Goal: Task Accomplishment & Management: Use online tool/utility

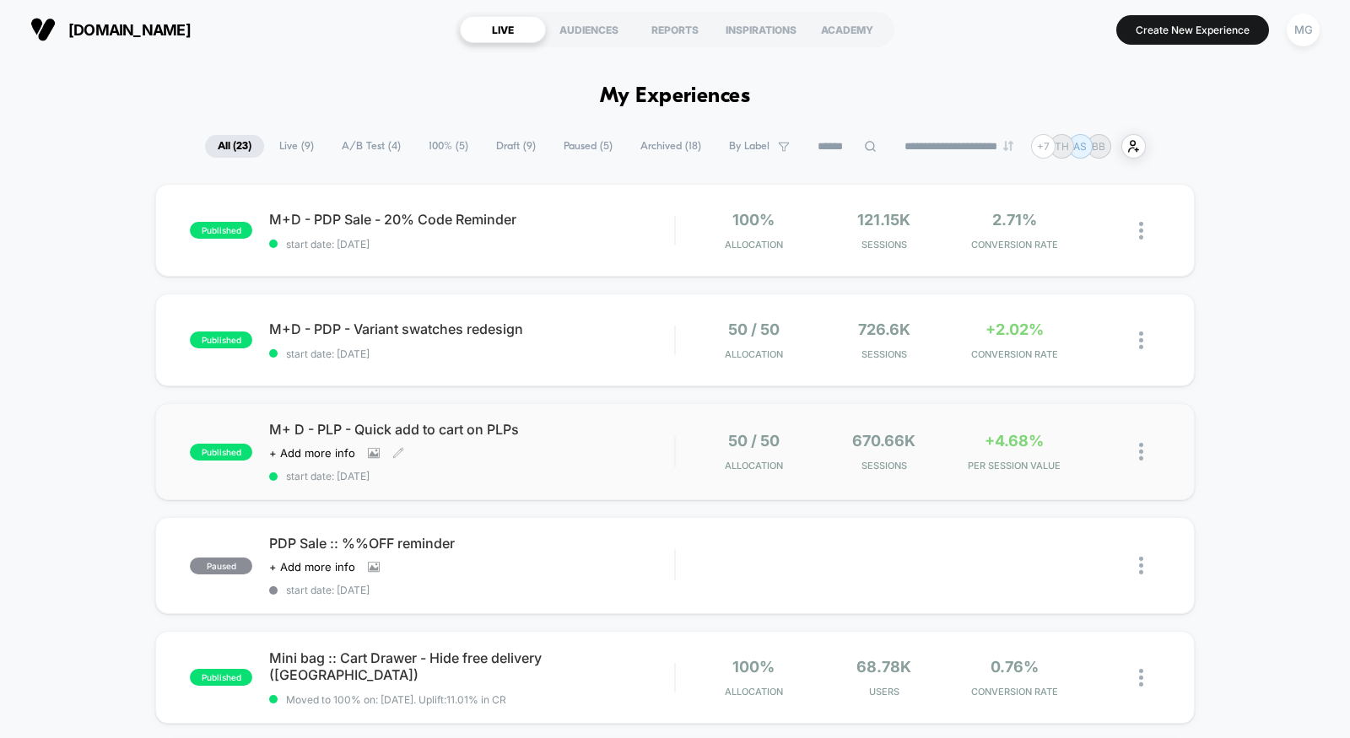
click at [584, 467] on div "M+ D - PLP - Quick add to cart on PLPs Click to view images Click to edit exper…" at bounding box center [471, 452] width 405 height 62
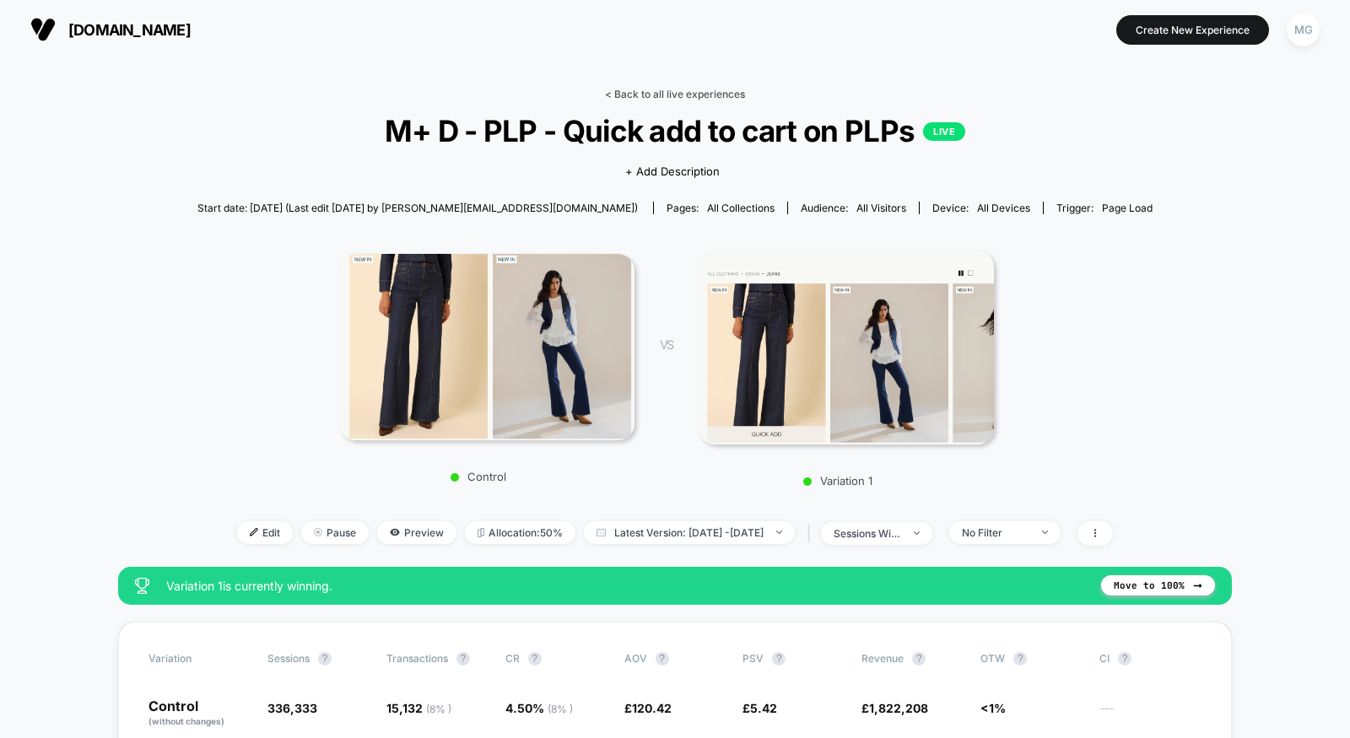
click at [675, 91] on link "< Back to all live experiences" at bounding box center [675, 94] width 140 height 13
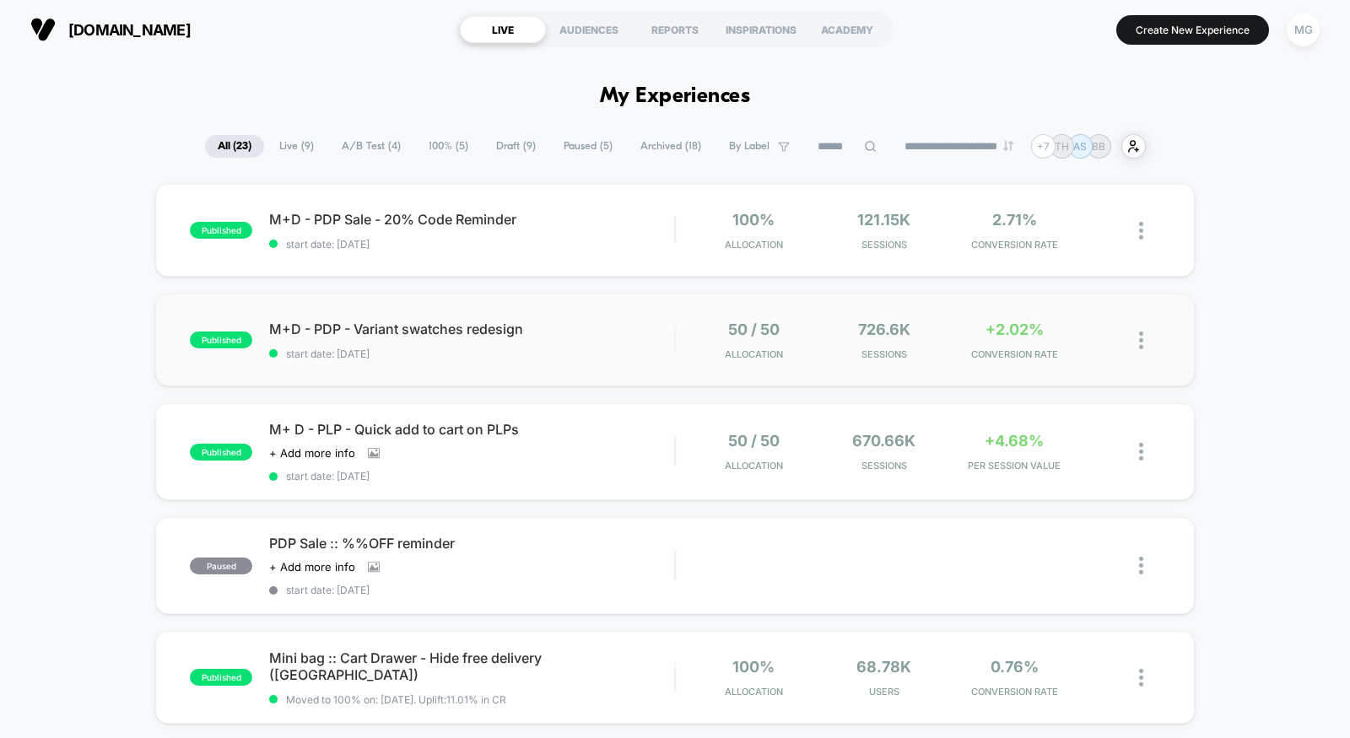
click at [525, 375] on div "published M+D - PDP - Variant swatches redesign start date: 8/20/2025 50 / 50 A…" at bounding box center [675, 340] width 1040 height 93
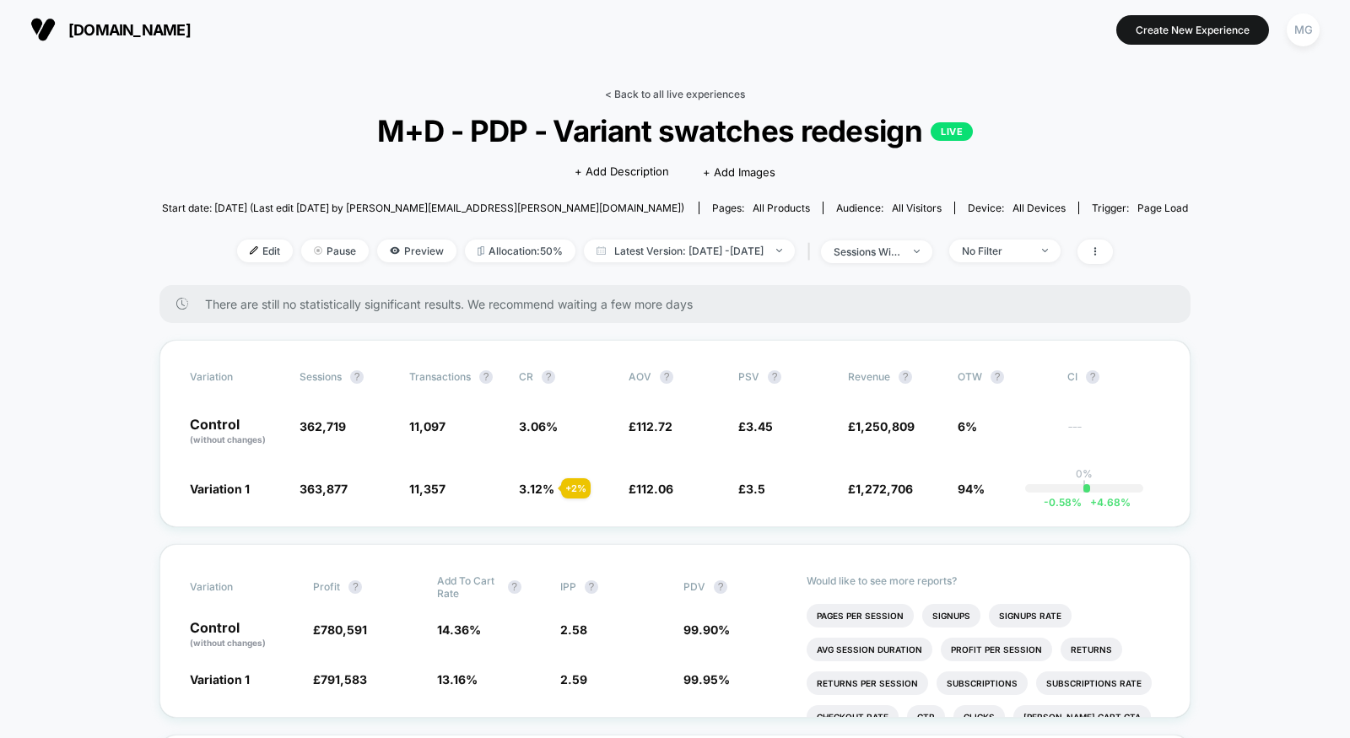
click at [727, 91] on link "< Back to all live experiences" at bounding box center [675, 94] width 140 height 13
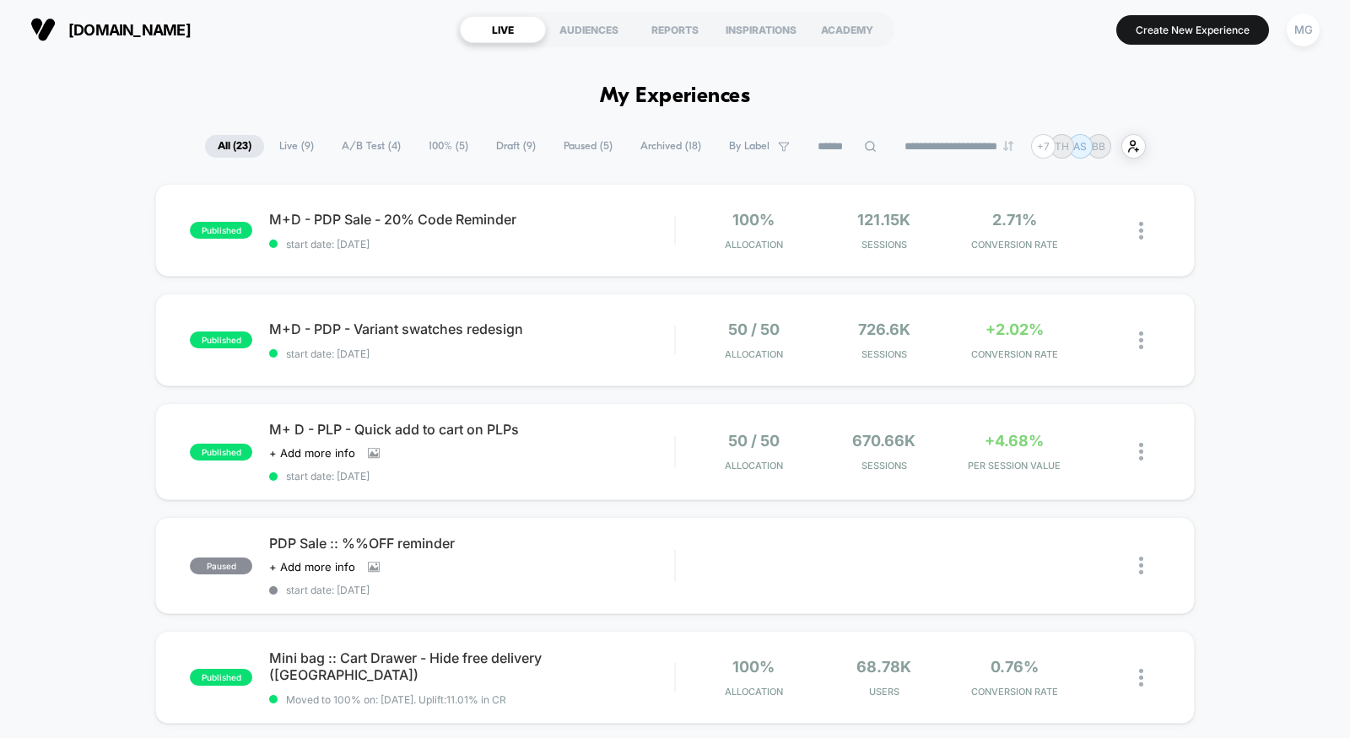
click at [518, 143] on span "Draft ( 9 )" at bounding box center [516, 146] width 65 height 23
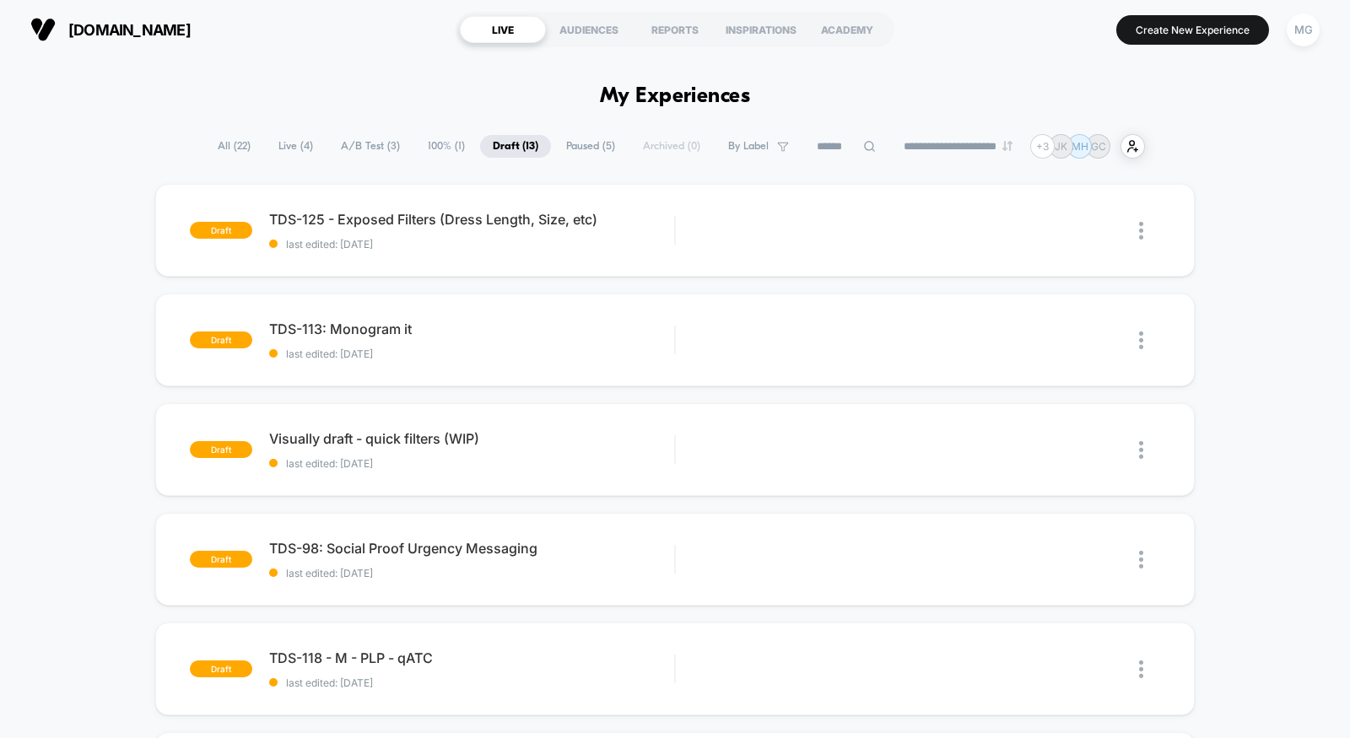
click at [576, 143] on span "Paused ( 5 )" at bounding box center [591, 146] width 74 height 23
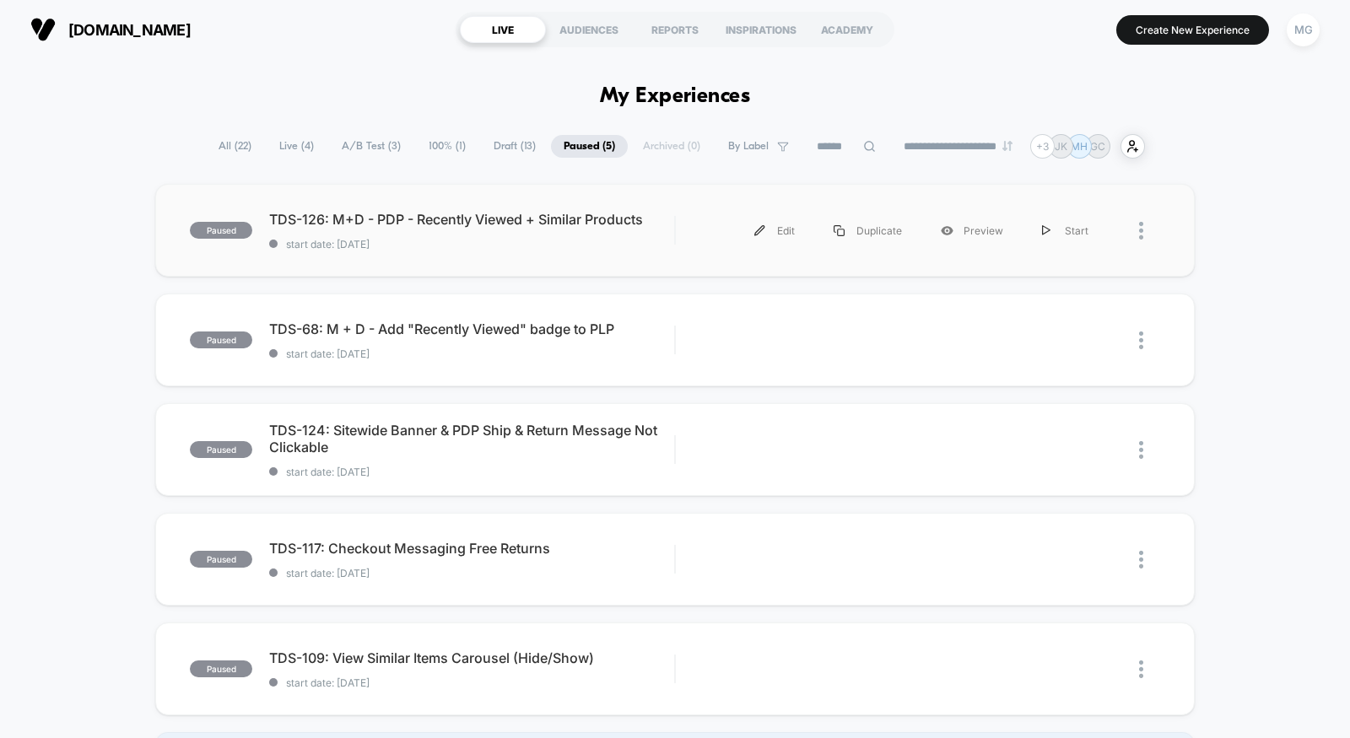
click at [562, 263] on div "paused TDS-126: M+D - PDP - Recently Viewed + Similar Products start date: 8/25…" at bounding box center [675, 230] width 1040 height 93
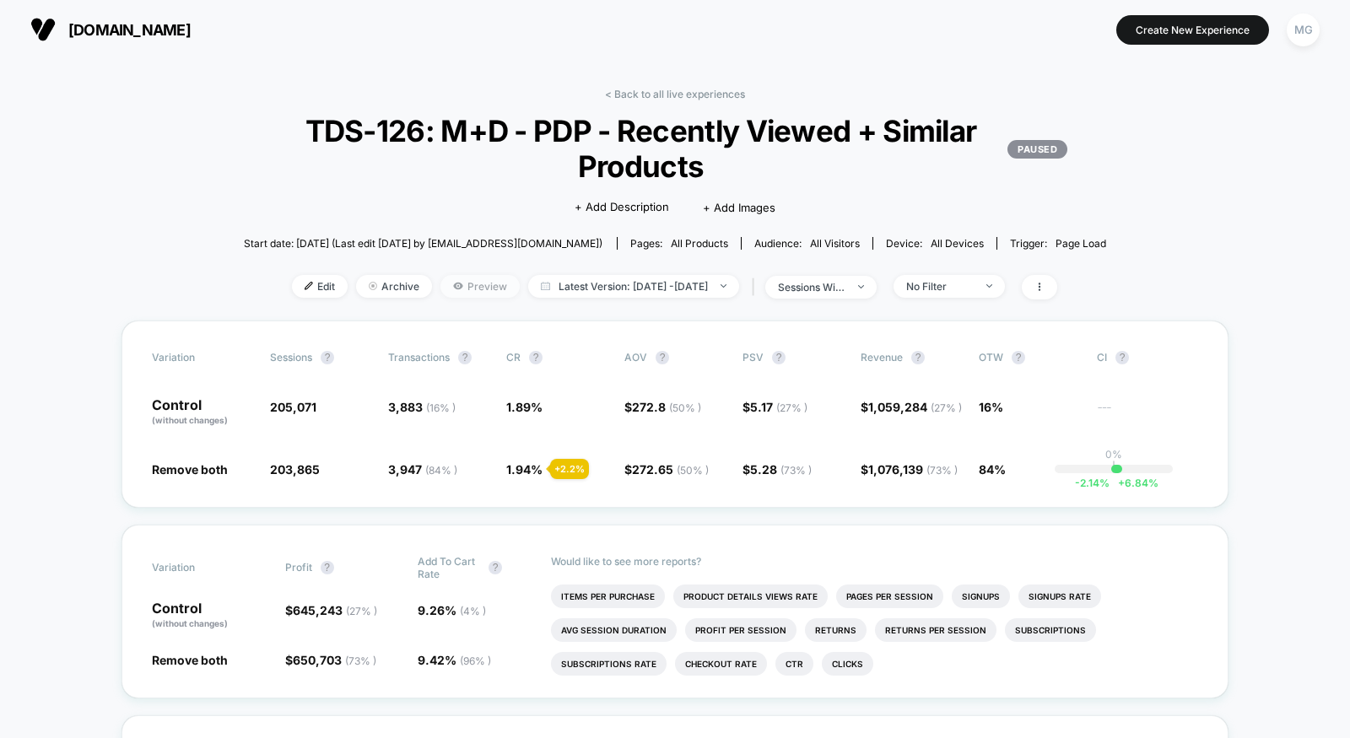
click at [455, 289] on span "Preview" at bounding box center [480, 286] width 79 height 23
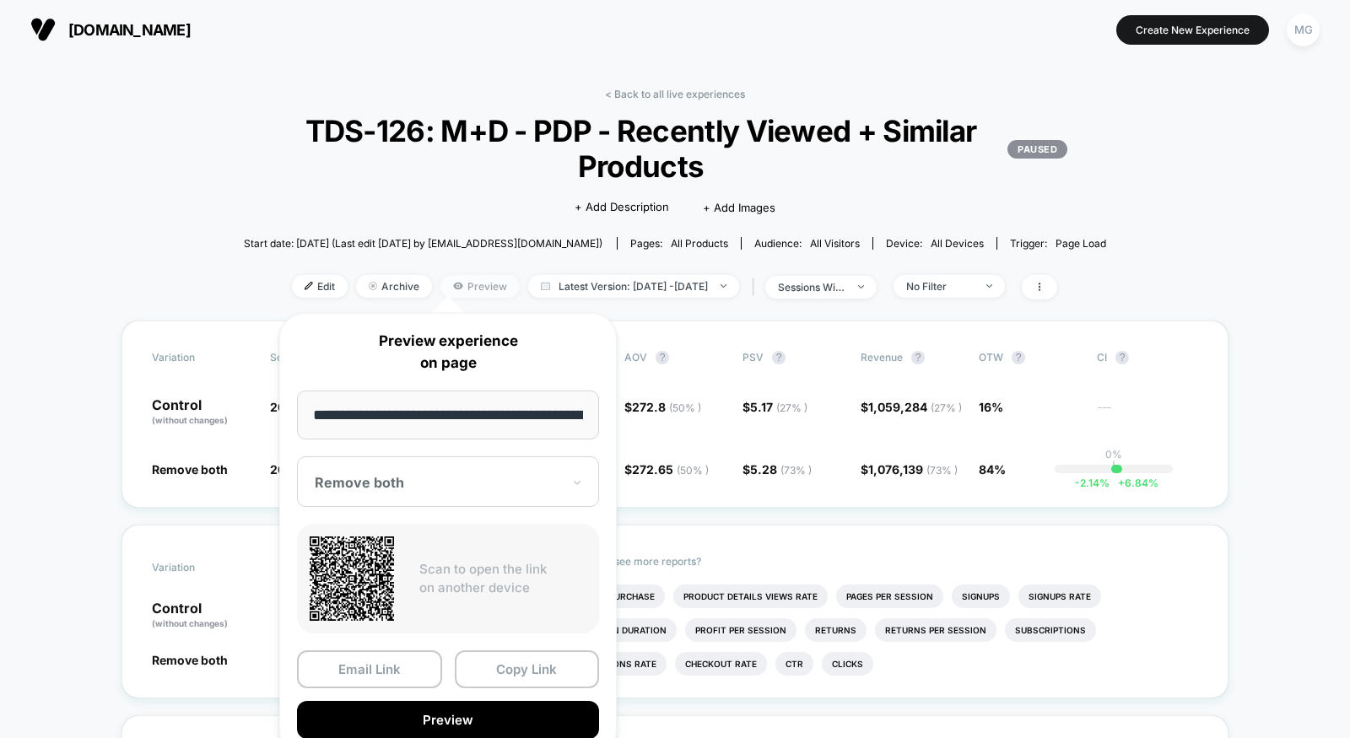
scroll to position [0, 160]
click at [381, 275] on span "Archive" at bounding box center [394, 286] width 76 height 23
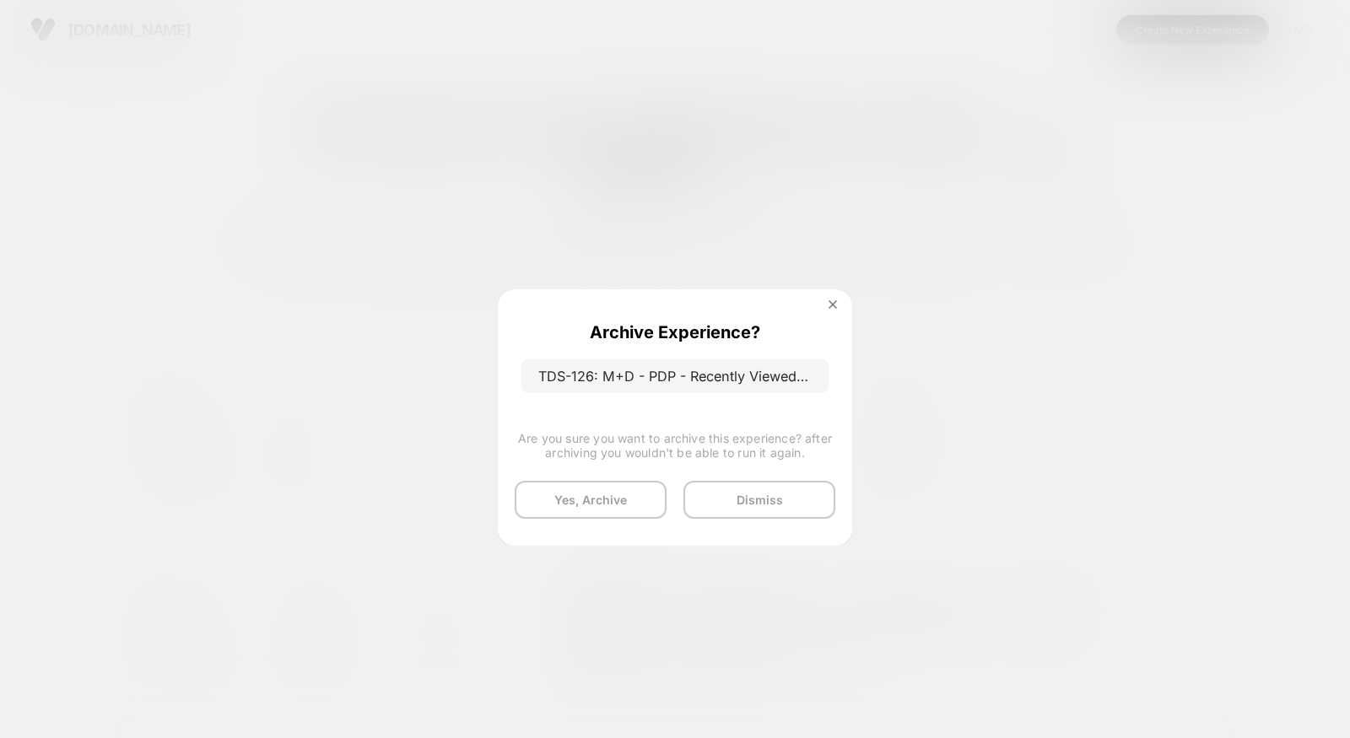
click at [653, 227] on div at bounding box center [675, 369] width 1350 height 738
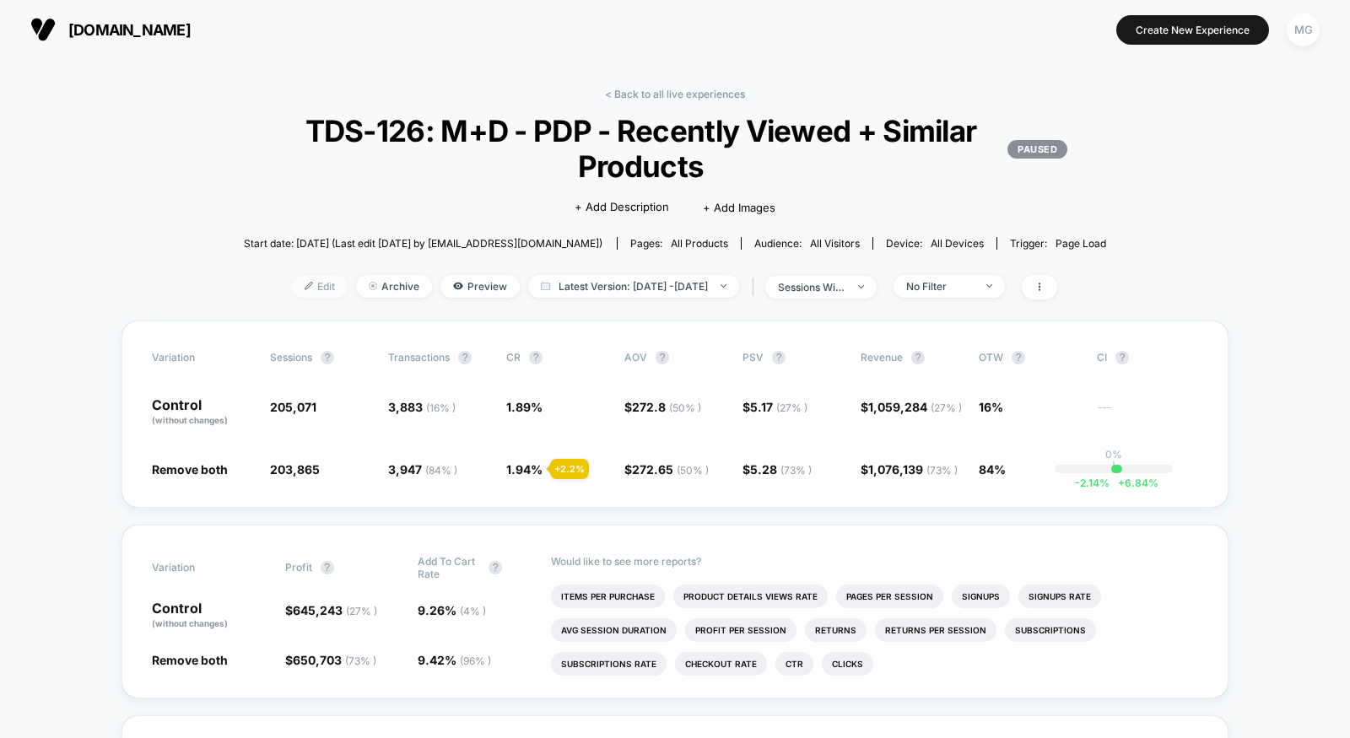
click at [292, 286] on span "Edit" at bounding box center [320, 286] width 56 height 23
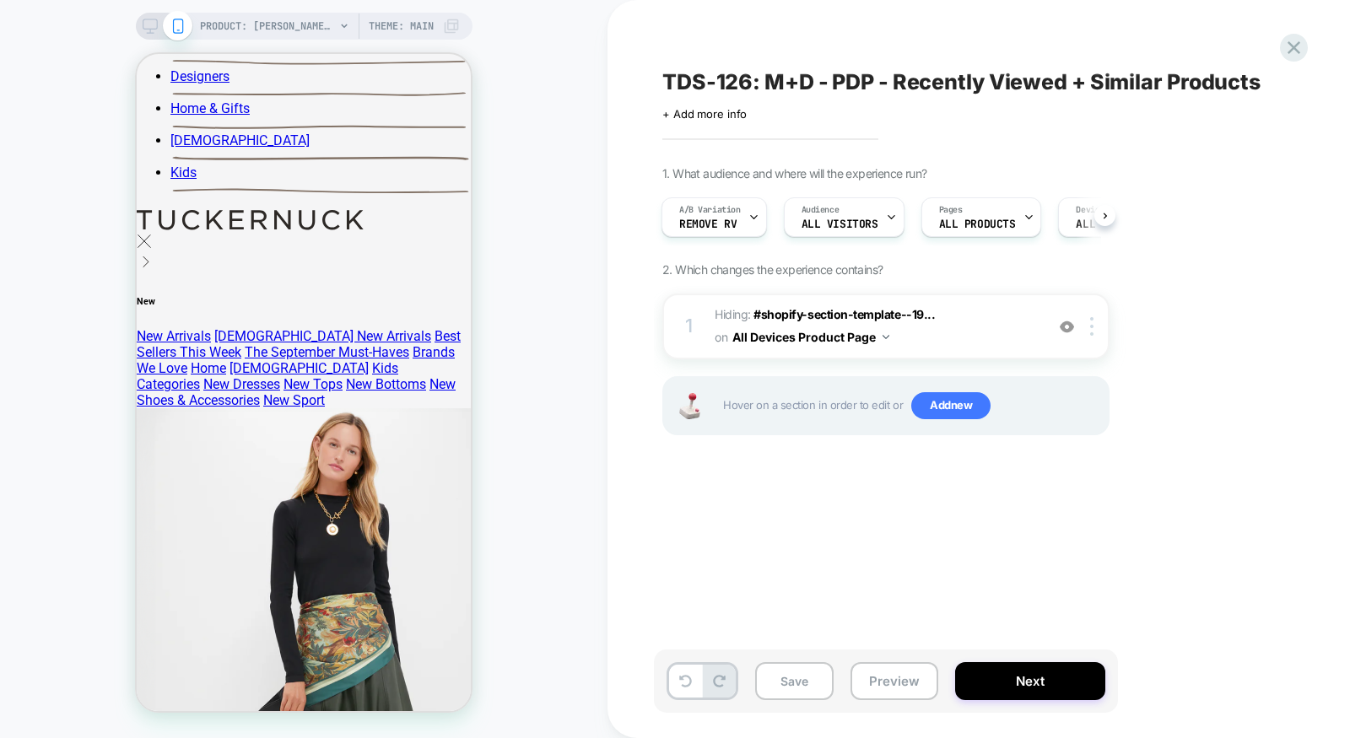
scroll to position [979, 0]
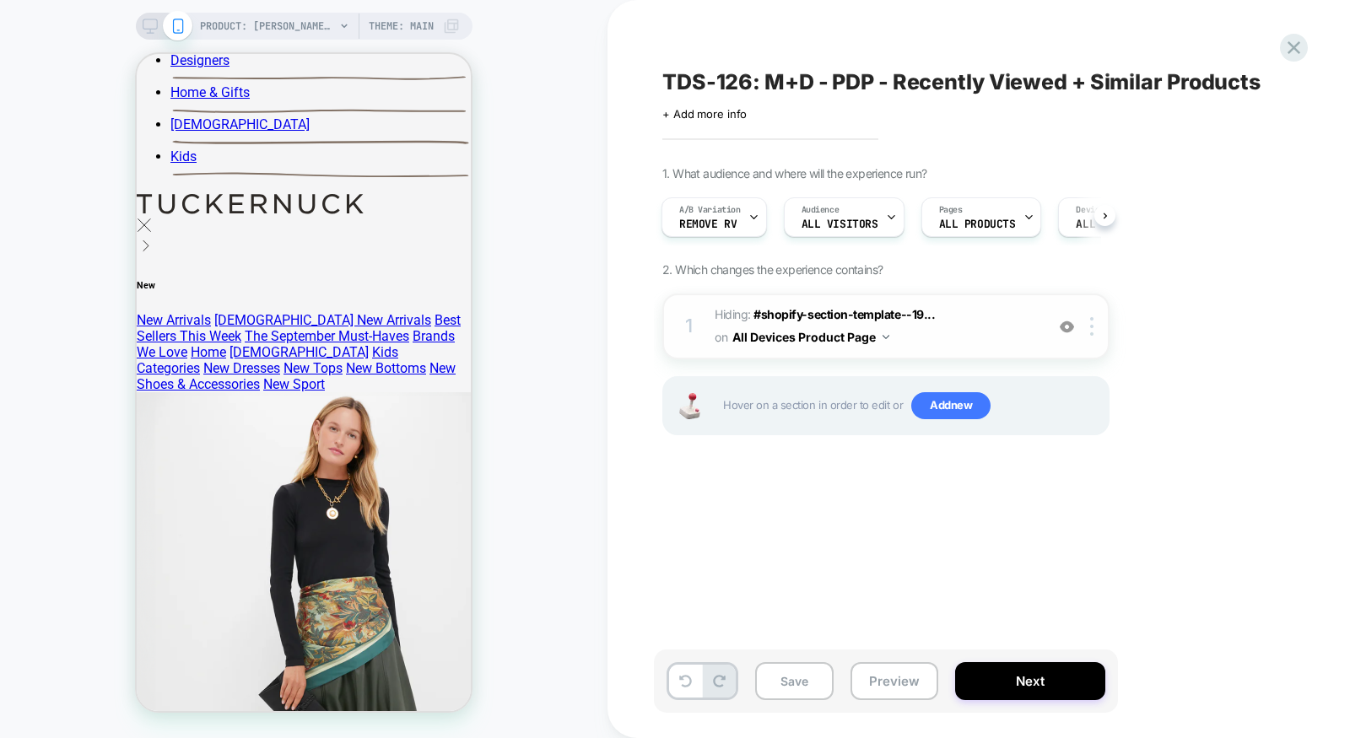
click at [334, 95] on span "Hiding : #shopify-section-template--19... #shopify-section-template--1949762532…" at bounding box center [184, 78] width 300 height 32
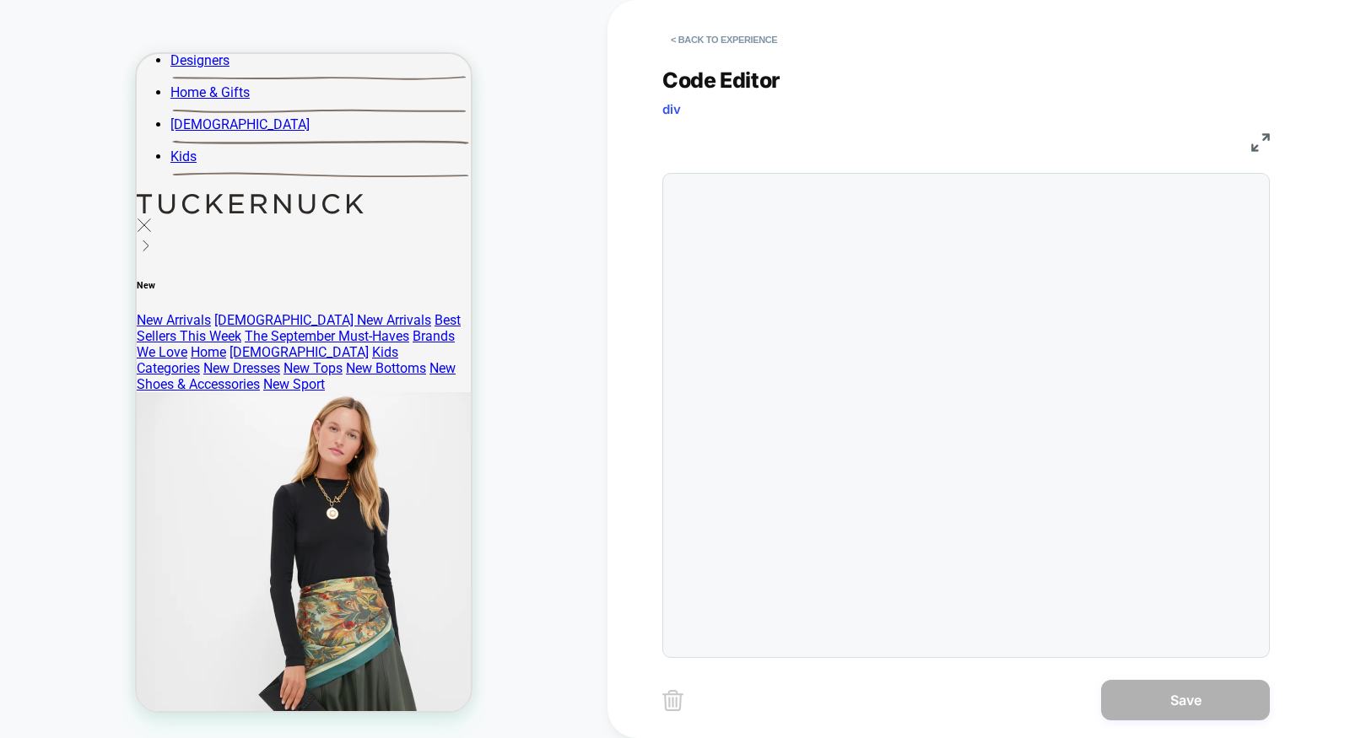
scroll to position [68, 0]
click at [736, 35] on button "< Back to experience" at bounding box center [723, 39] width 123 height 27
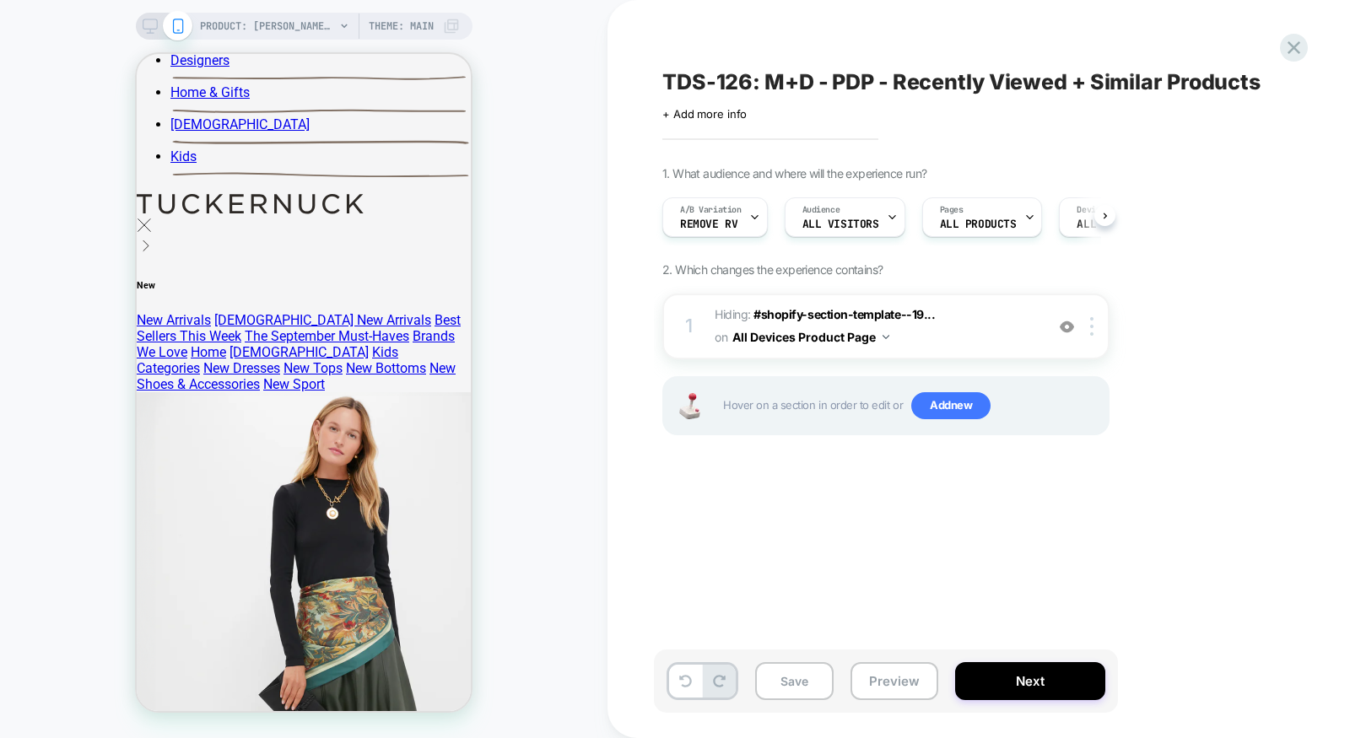
scroll to position [0, 1]
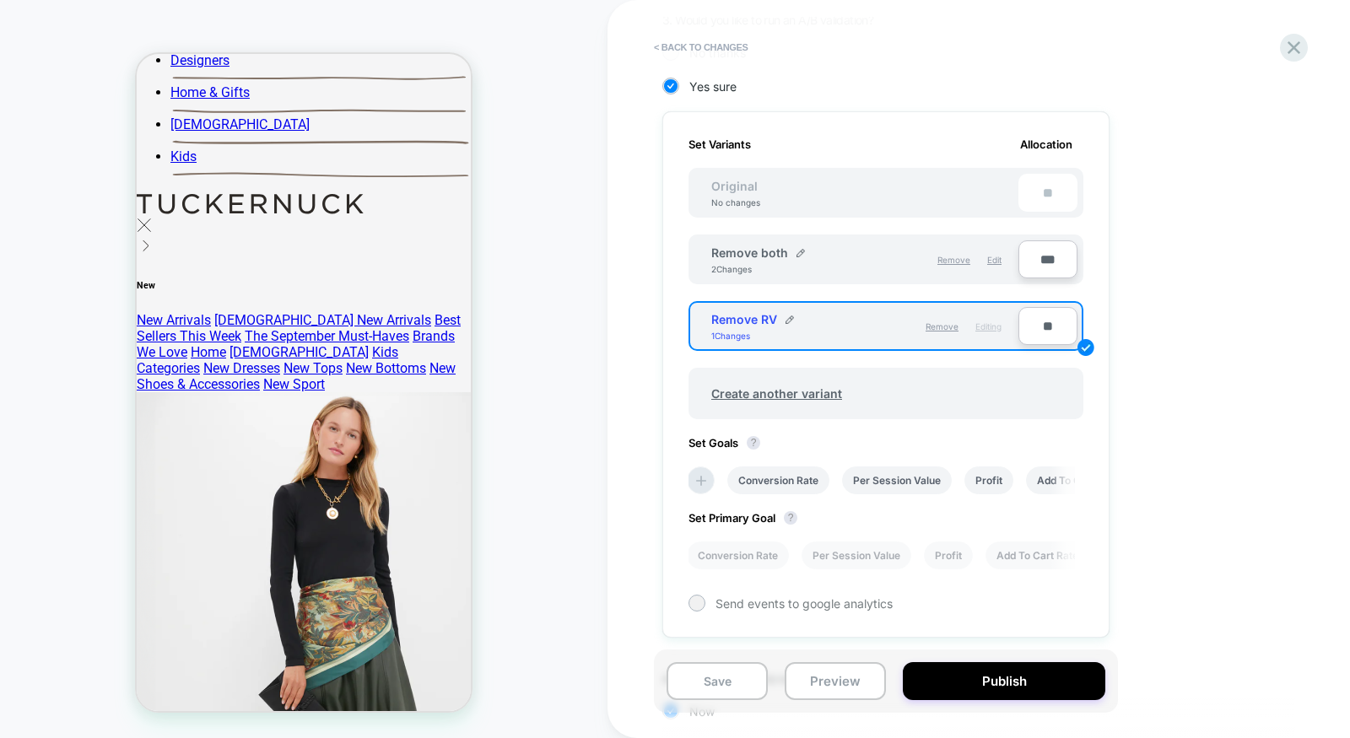
scroll to position [403, 0]
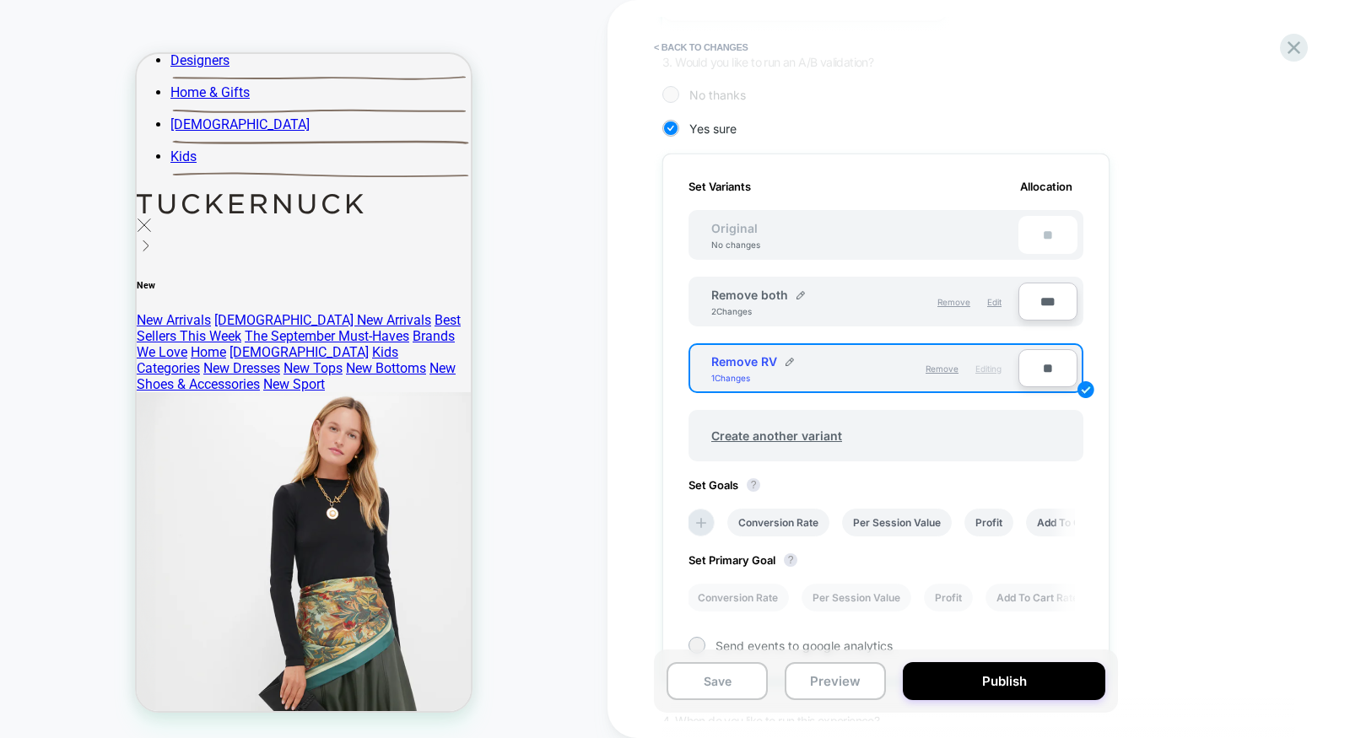
type input "***"
click at [1044, 367] on input "**" at bounding box center [1048, 368] width 59 height 38
type input "**"
type input "***"
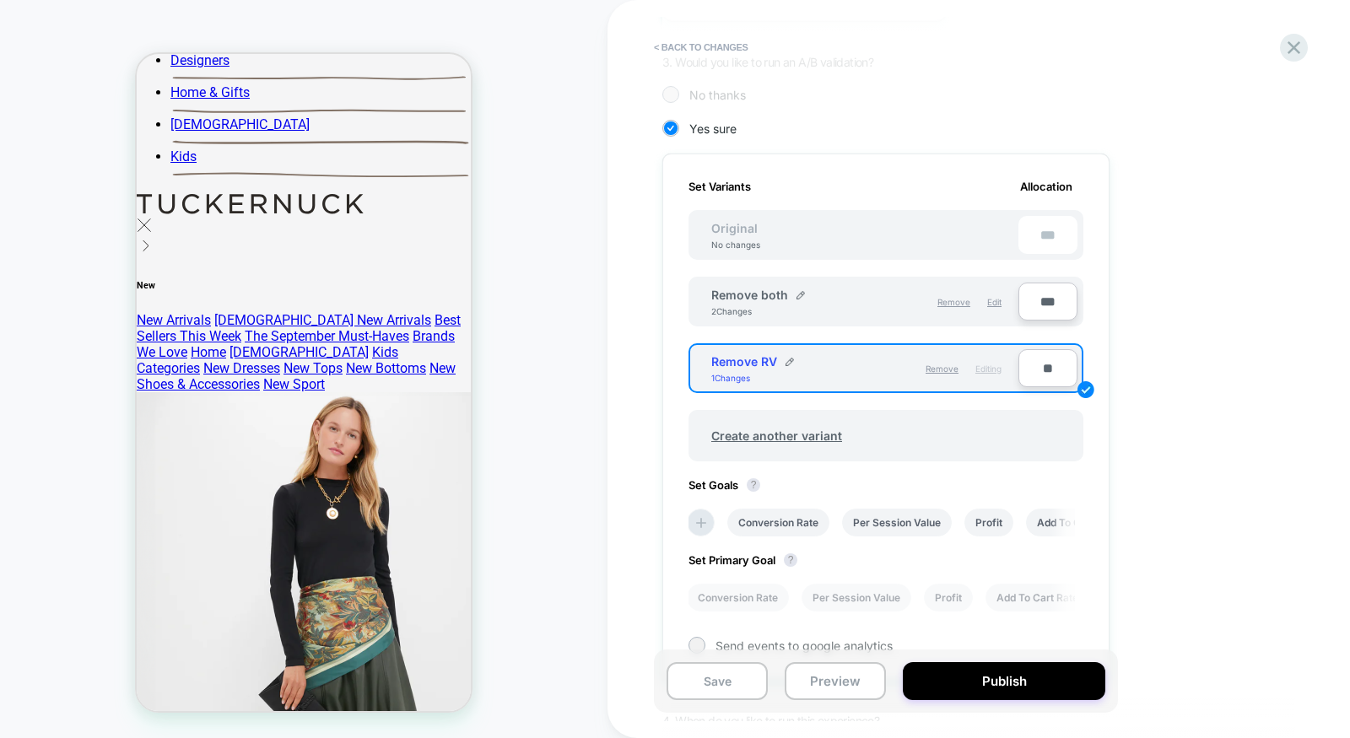
type input "***"
click at [712, 686] on button "Save" at bounding box center [717, 681] width 101 height 38
click at [699, 45] on button "< Back to changes" at bounding box center [701, 47] width 111 height 27
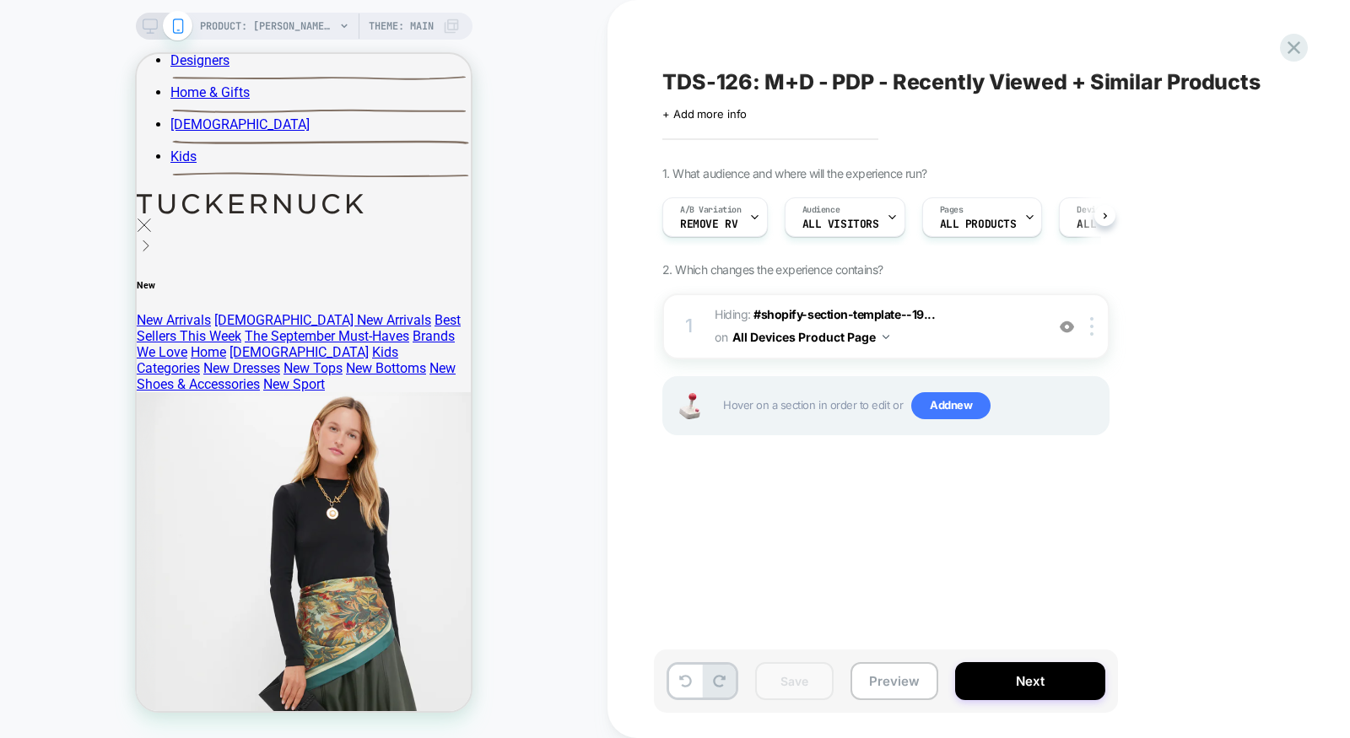
scroll to position [0, 1]
click at [1019, 701] on div "Save Preview Next" at bounding box center [886, 681] width 464 height 63
click at [1019, 678] on button "Next" at bounding box center [1030, 681] width 150 height 38
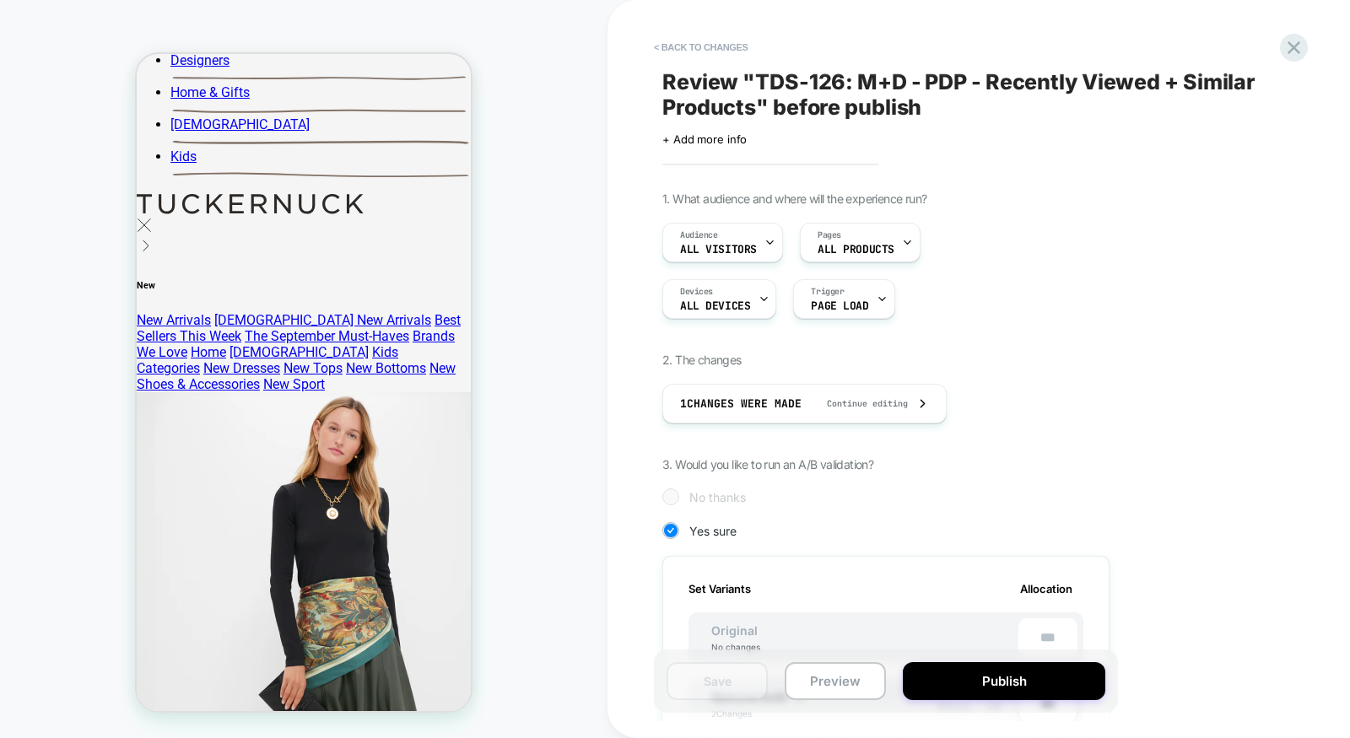
scroll to position [0, 2]
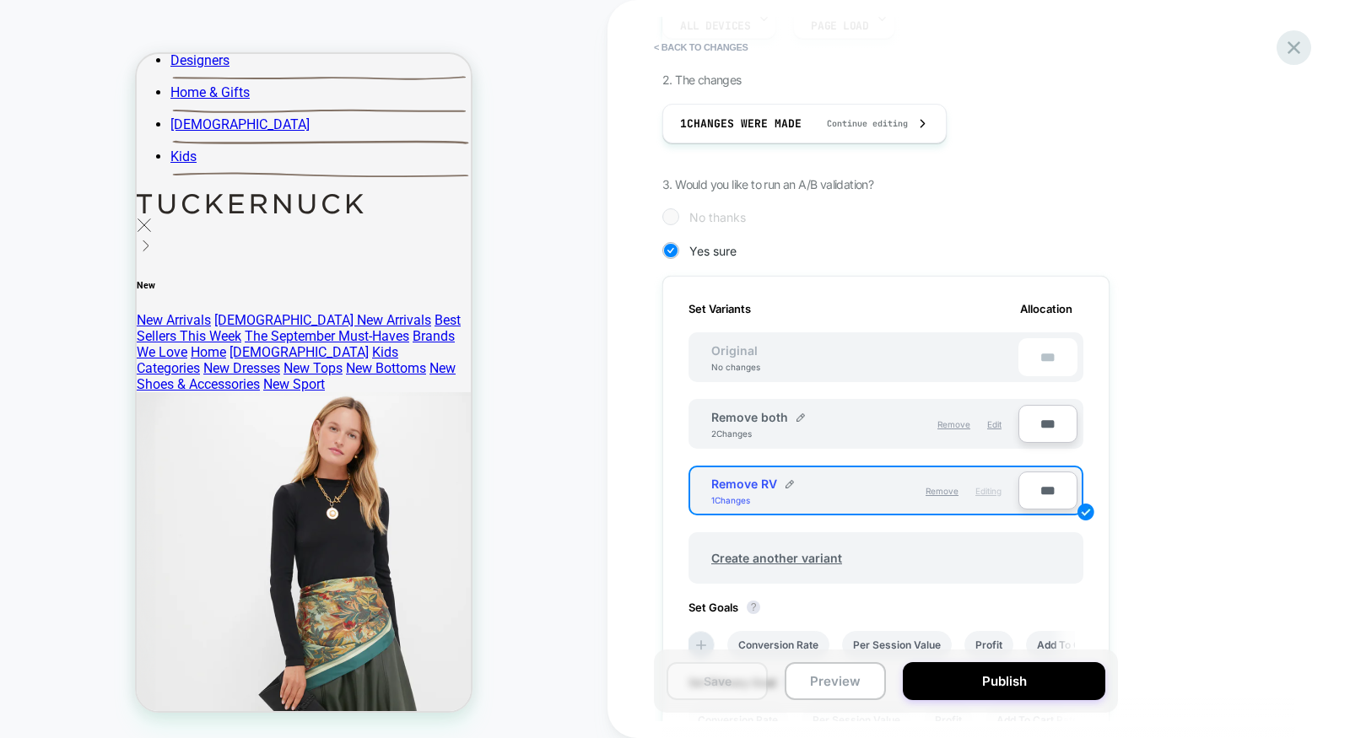
click at [1293, 44] on icon at bounding box center [1294, 47] width 23 height 23
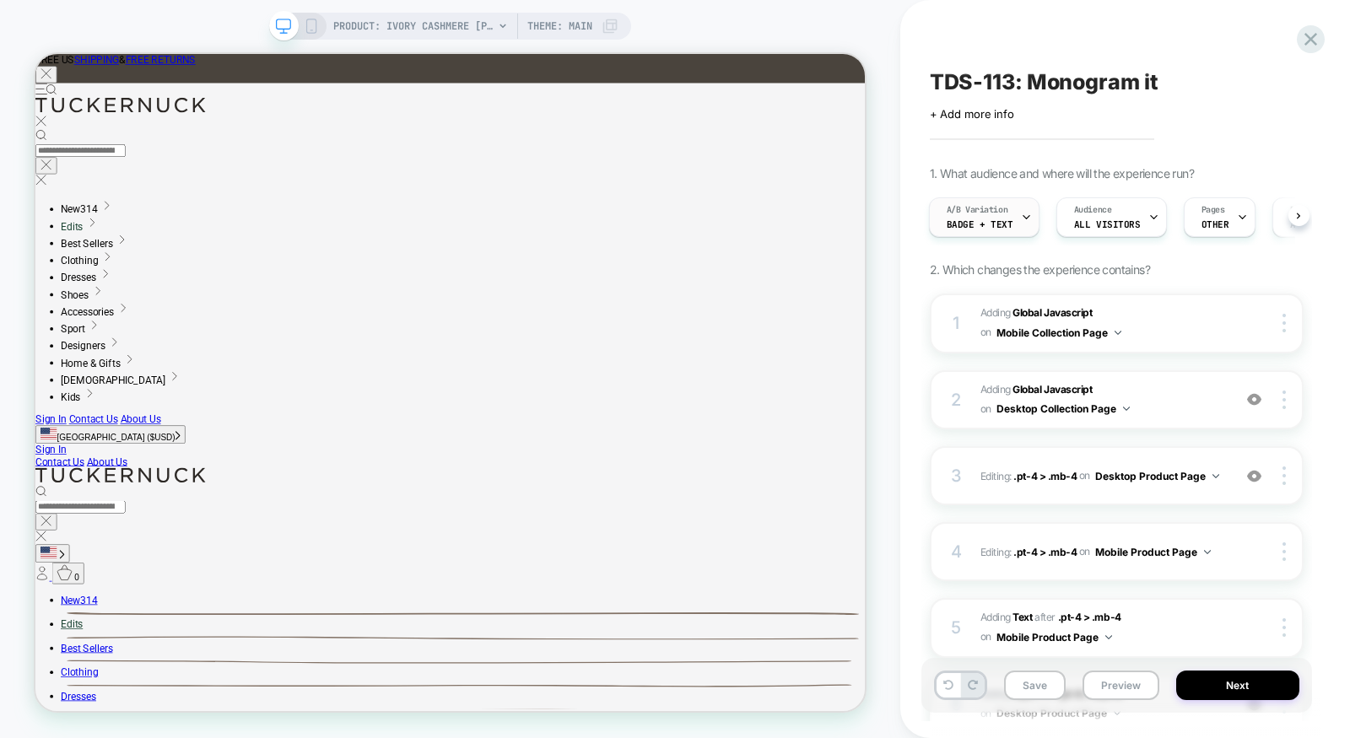
click at [0, 0] on span "A/B Variation" at bounding box center [0, 0] width 0 height 0
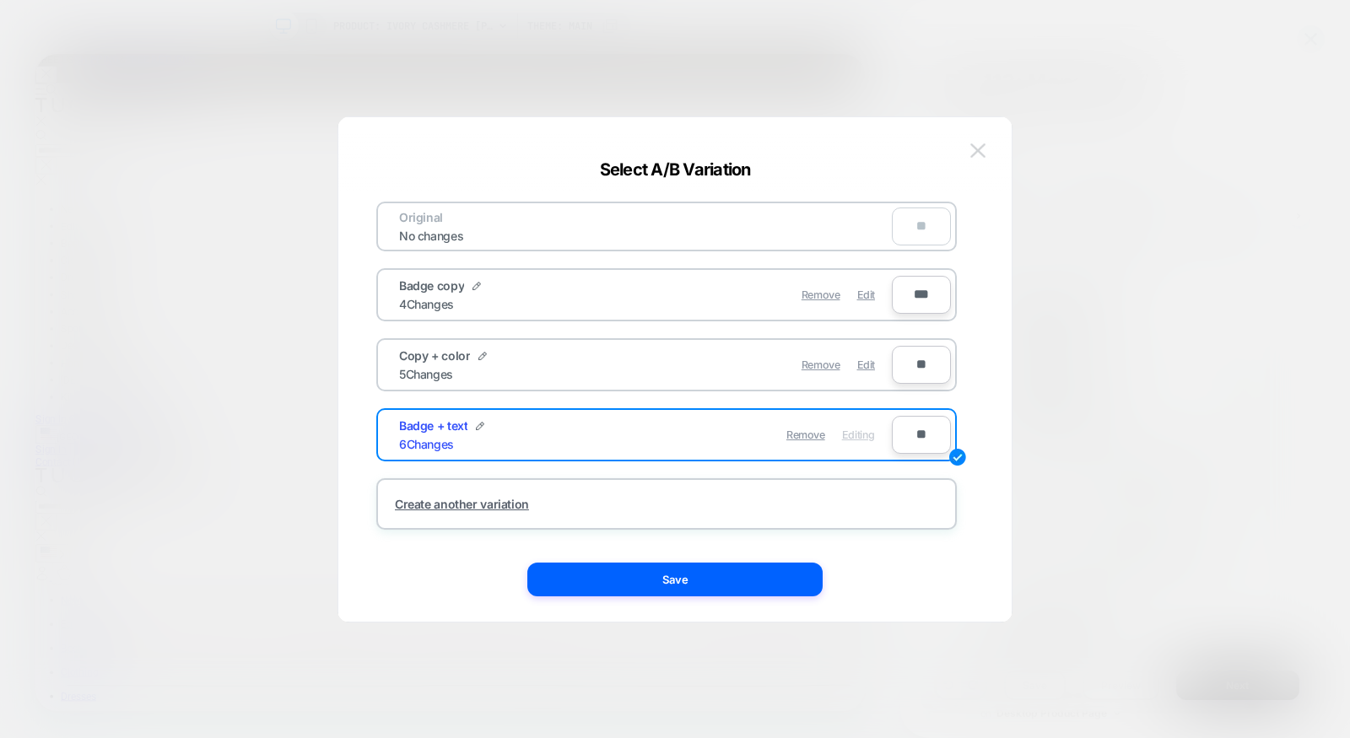
click at [0, 0] on img at bounding box center [0, 0] width 0 height 0
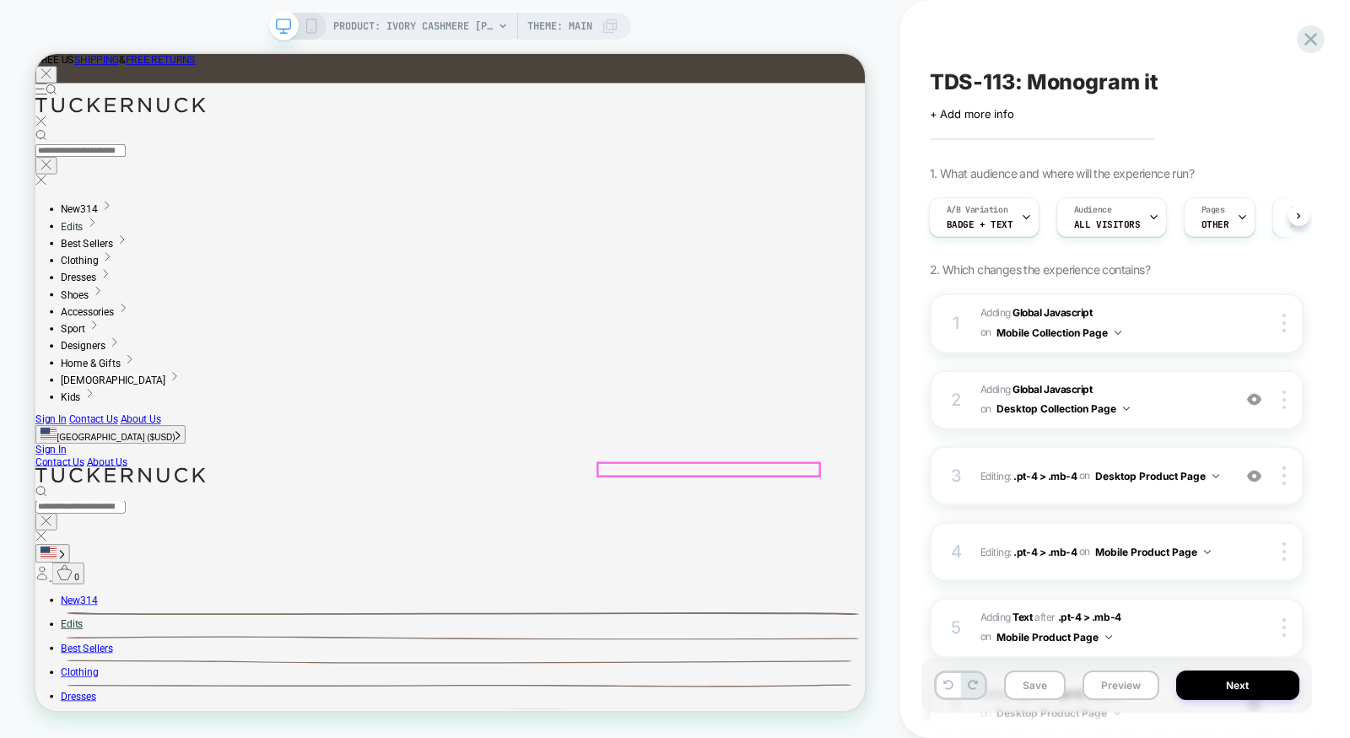
click at [0, 0] on span "Badge + text" at bounding box center [0, 0] width 0 height 0
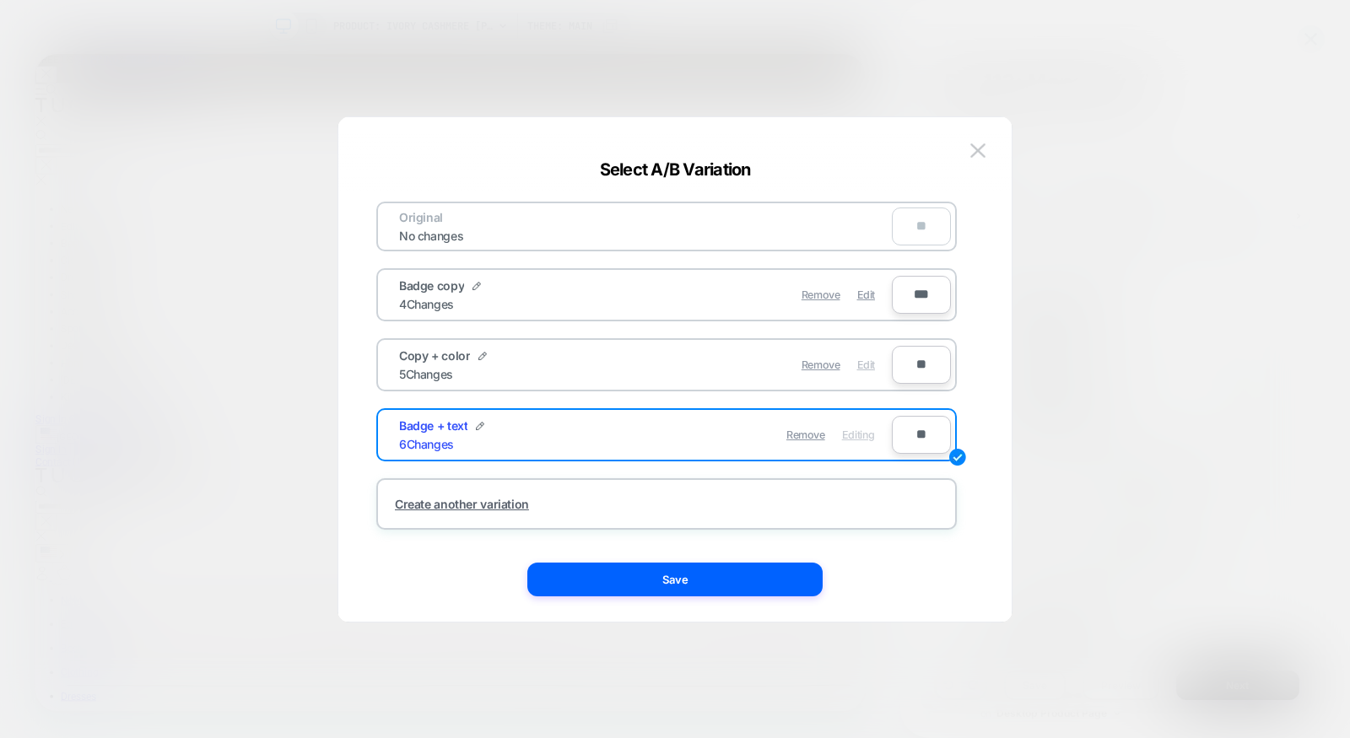
click at [869, 360] on span "Edit" at bounding box center [866, 365] width 18 height 13
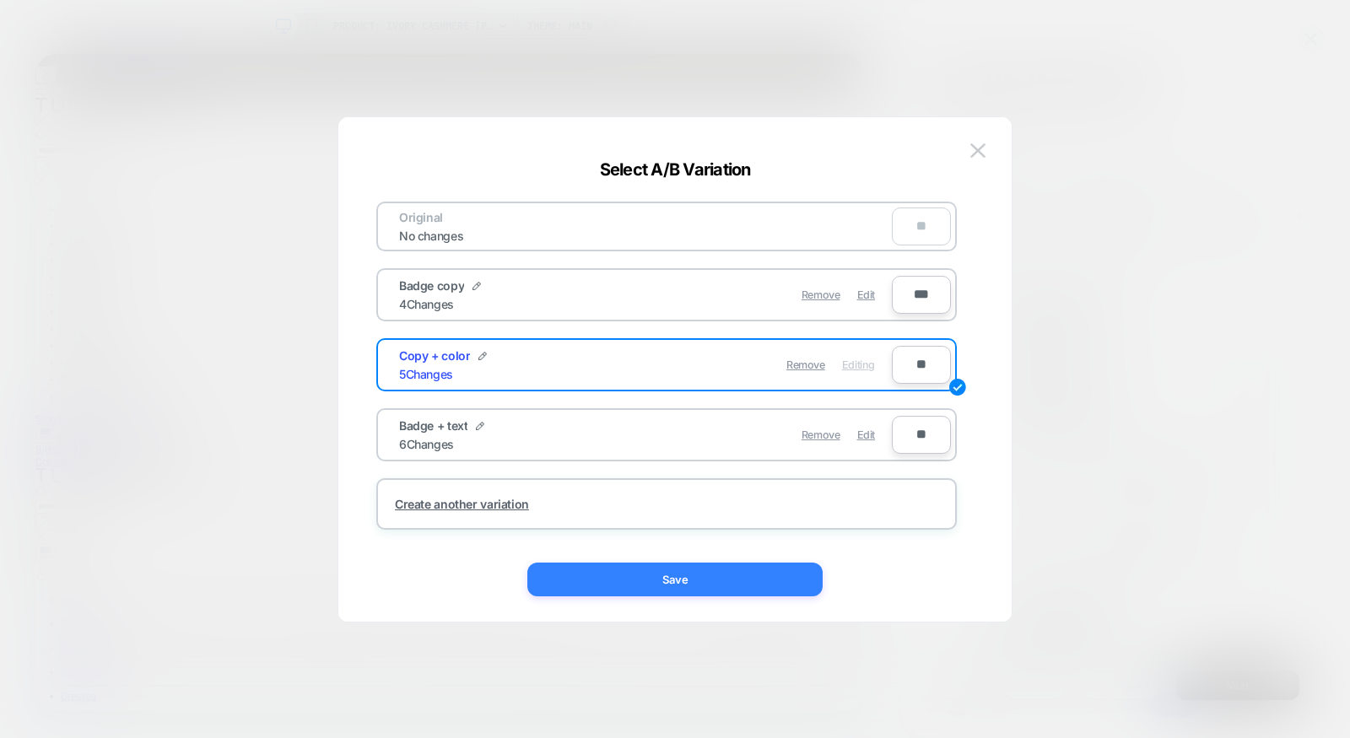
click at [0, 0] on button "Save" at bounding box center [0, 0] width 0 height 0
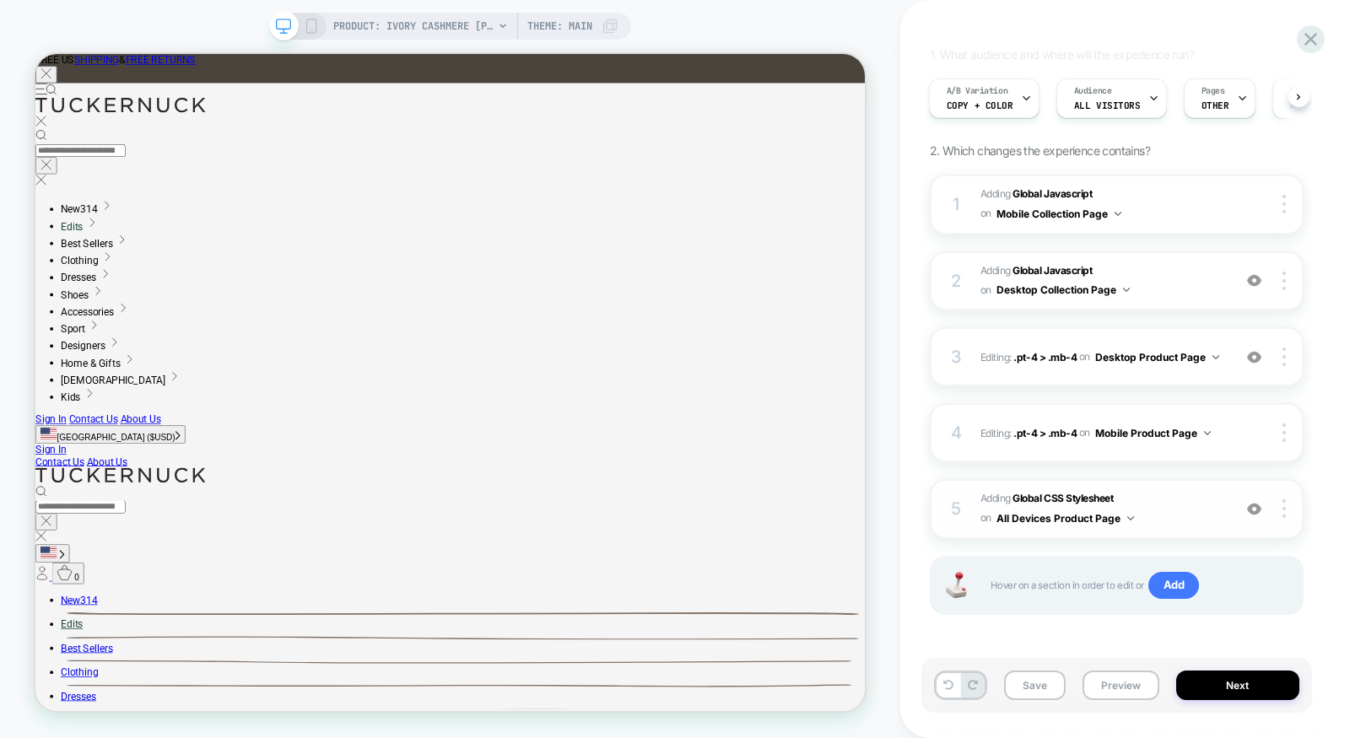
click at [0, 0] on span "Adding Global CSS Stylesheet on All Devices Product Page" at bounding box center [0, 0] width 0 height 0
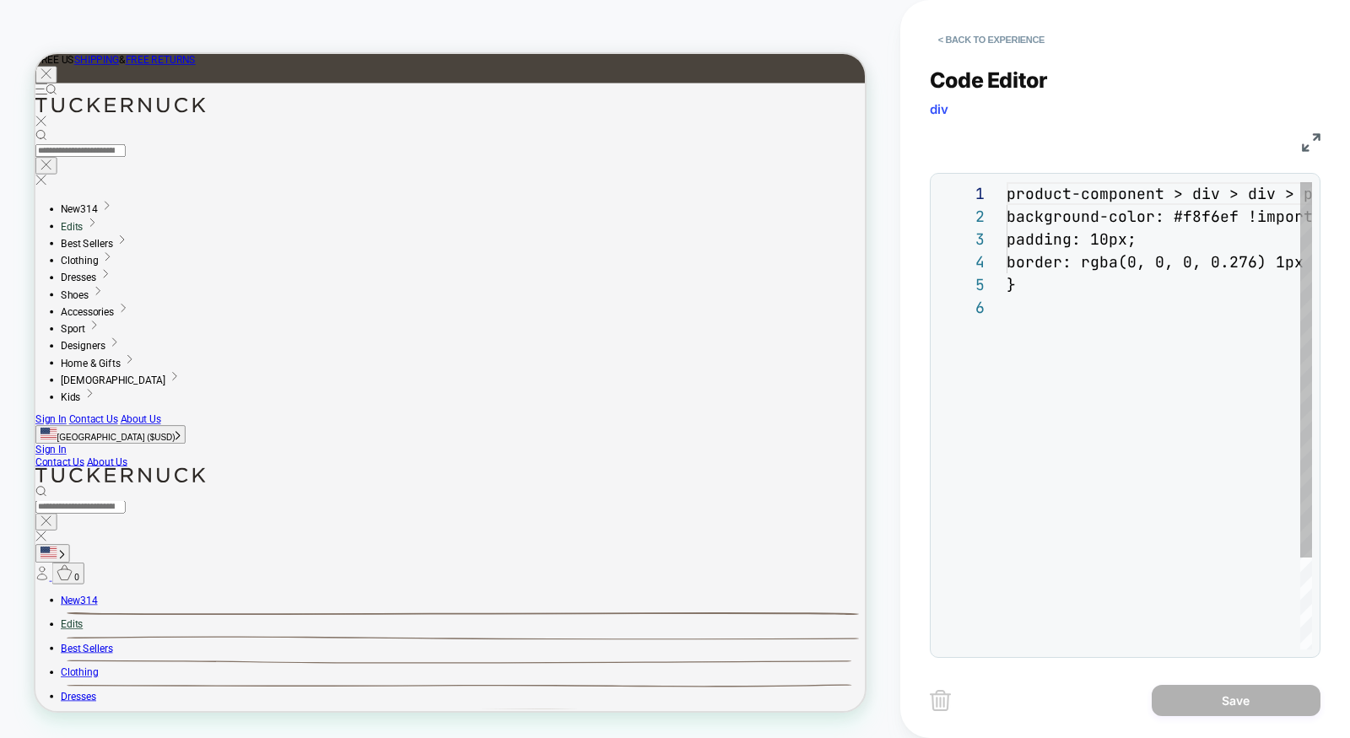
scroll to position [114, 0]
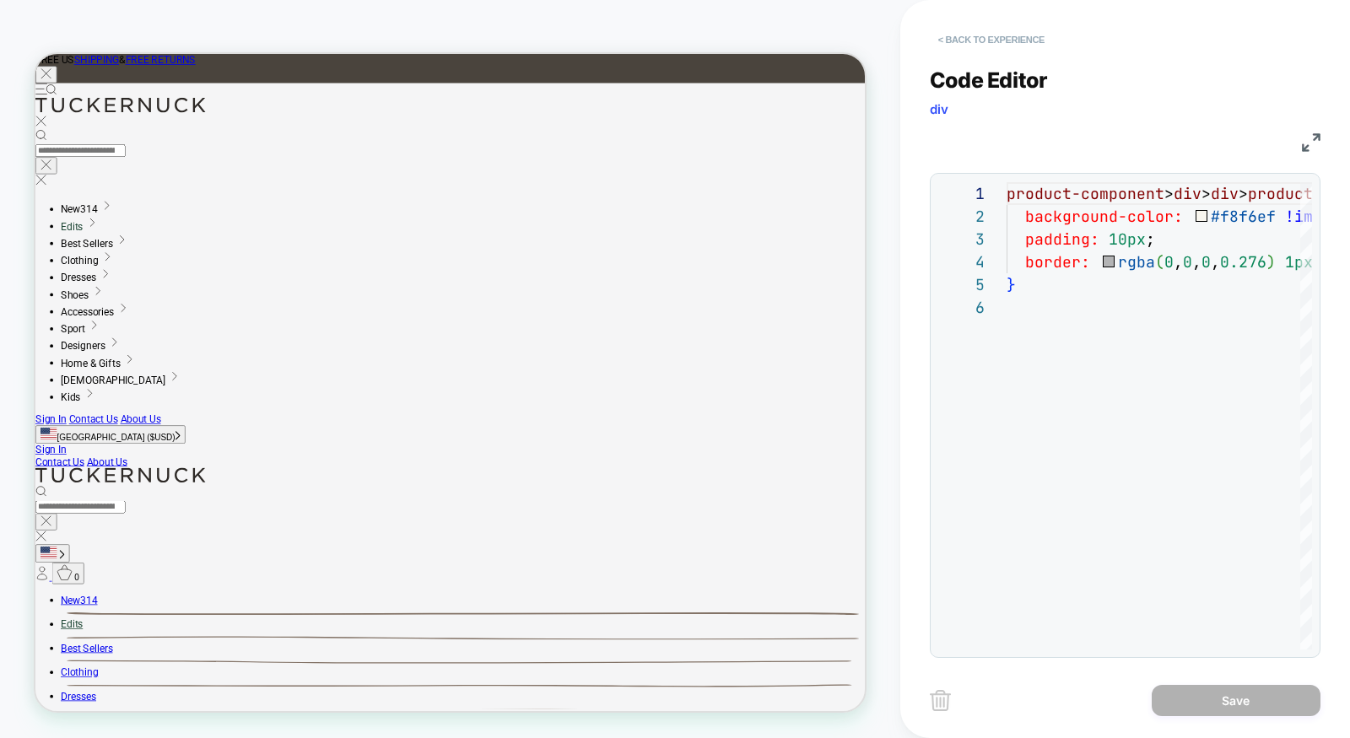
click at [971, 43] on button "< Back to experience" at bounding box center [991, 39] width 123 height 27
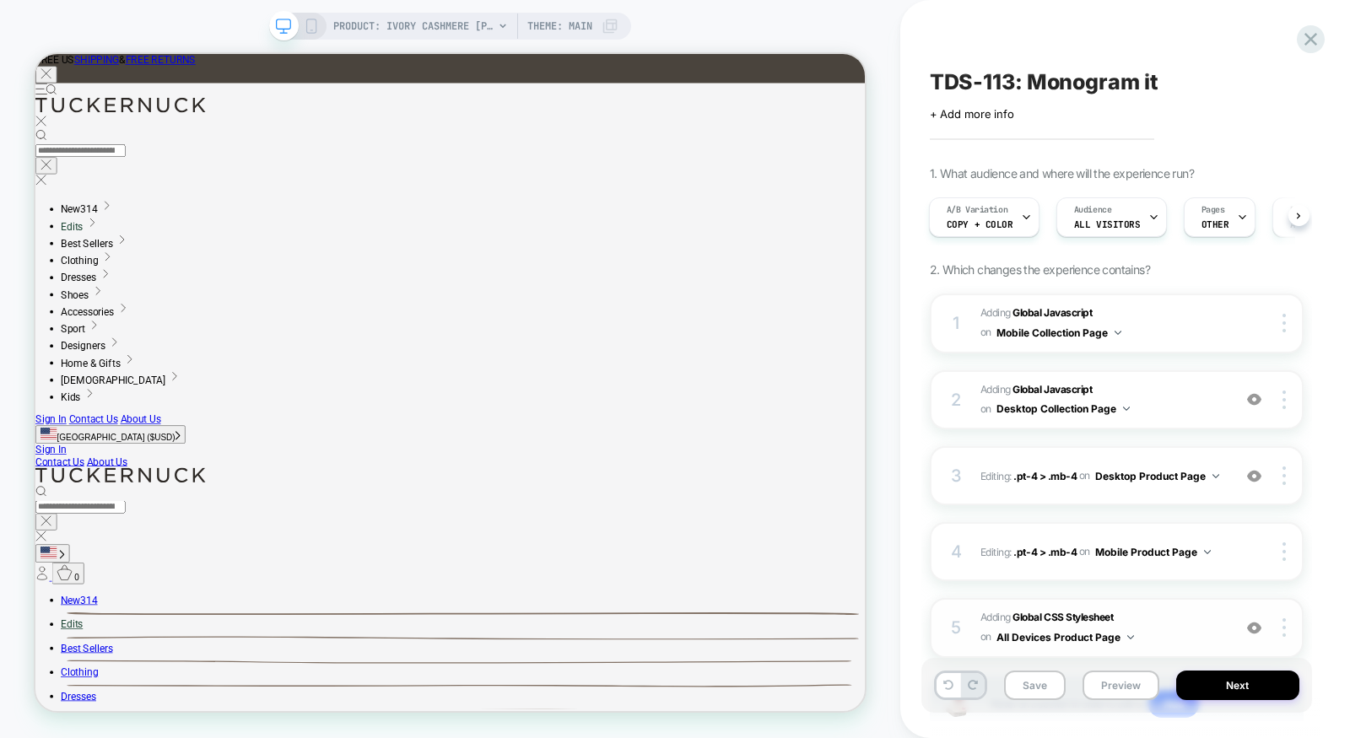
scroll to position [119, 0]
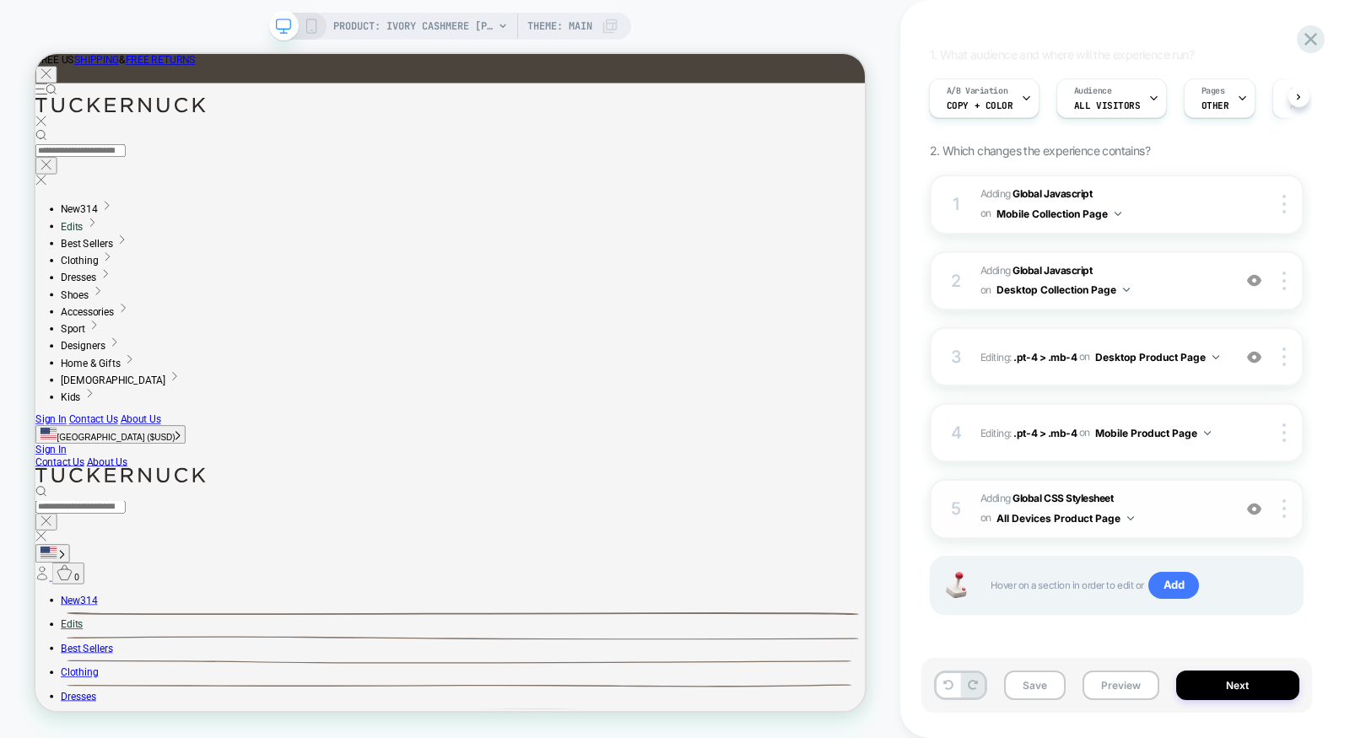
click at [1255, 507] on img at bounding box center [1254, 509] width 14 height 14
click at [0, 0] on img at bounding box center [0, 0] width 0 height 0
click at [0, 0] on span "Adding Global CSS Stylesheet on All Devices Product Page" at bounding box center [0, 0] width 0 height 0
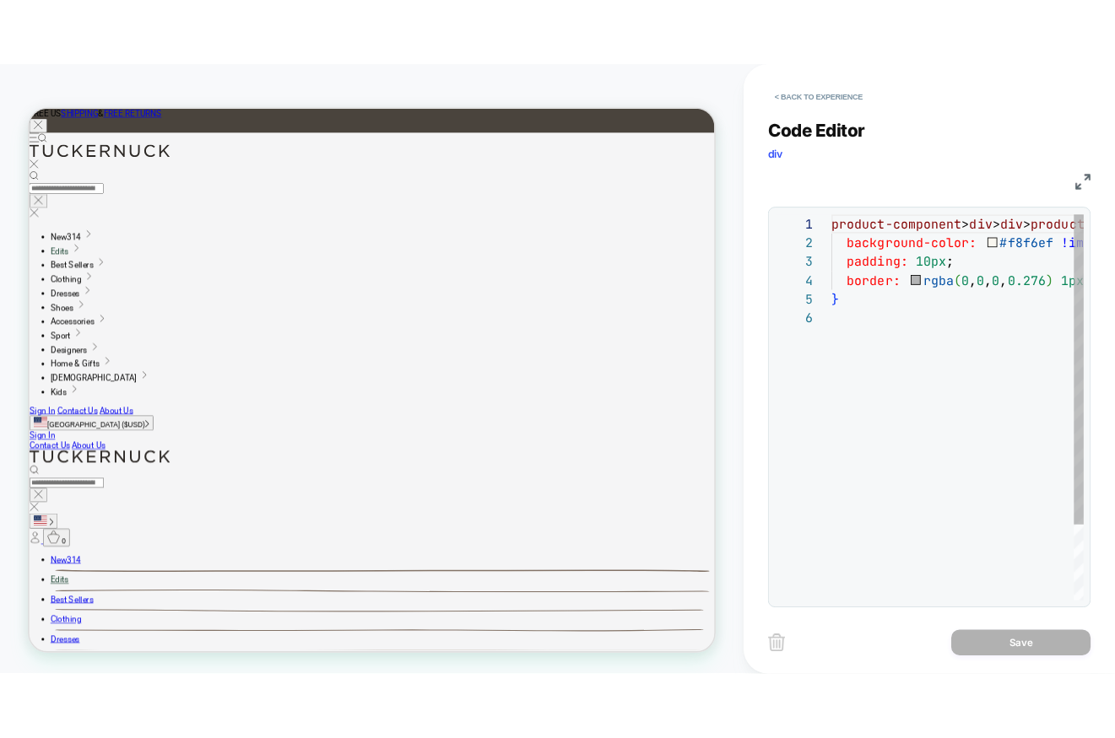
scroll to position [114, 0]
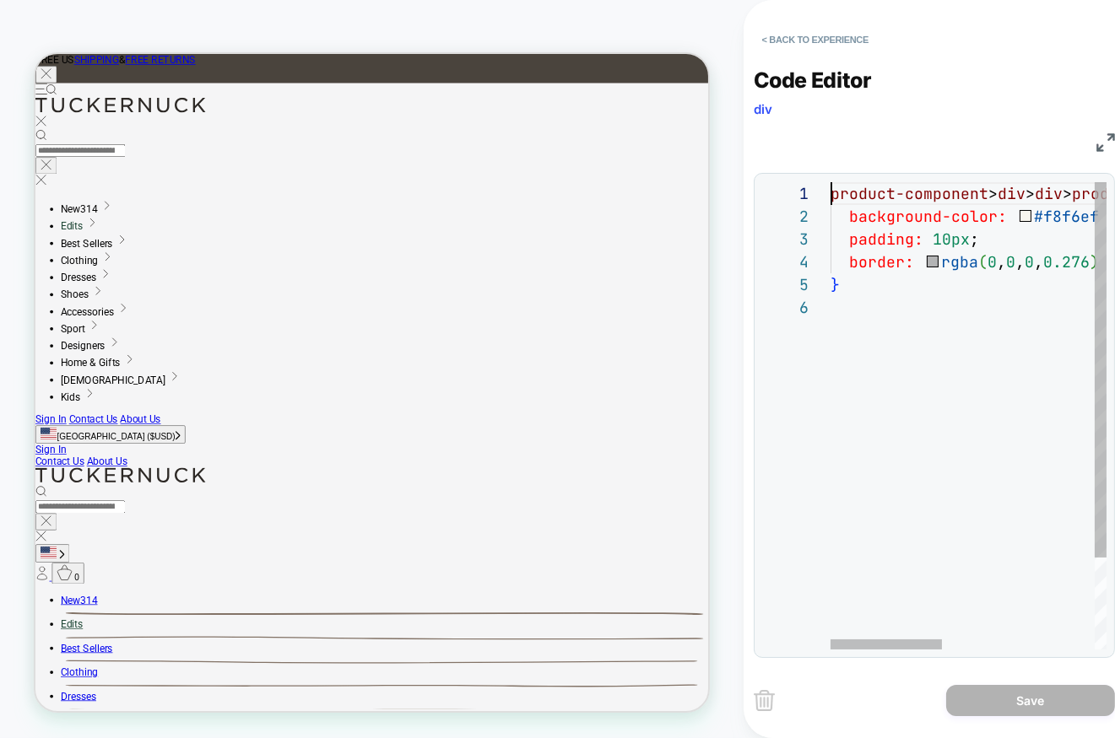
click at [0, 0] on div "product-component > div > div > product-monogramming > div > div { background-c…" at bounding box center [0, 0] width 0 height 0
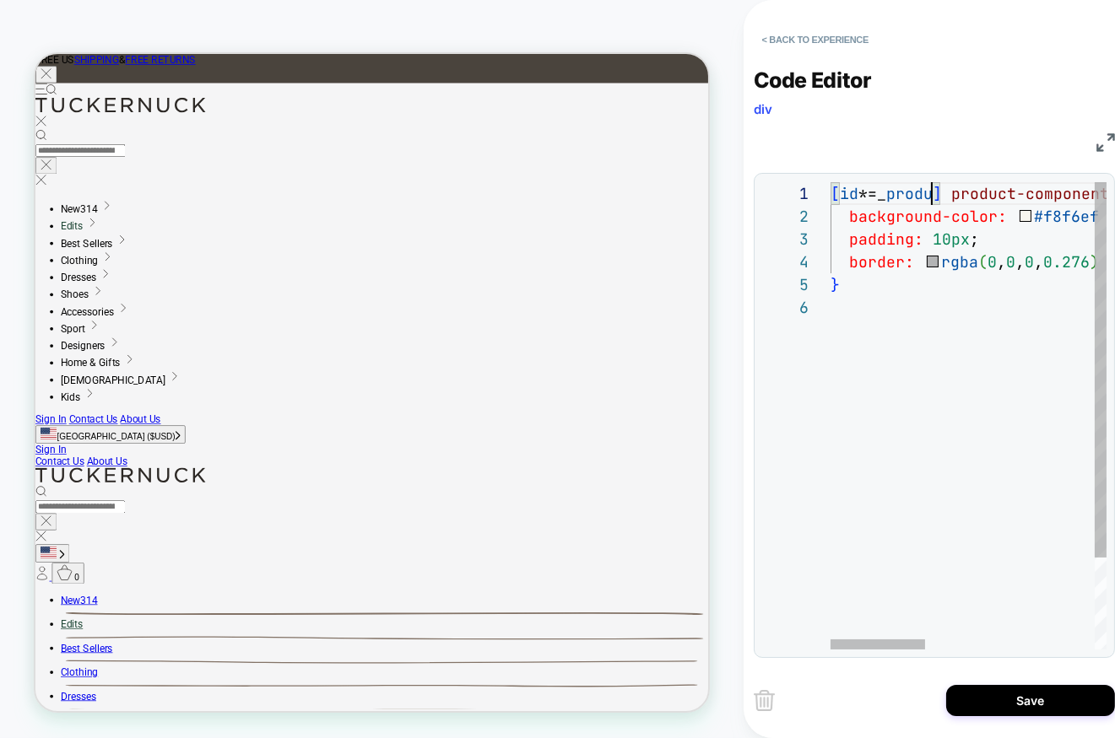
scroll to position [0, 118]
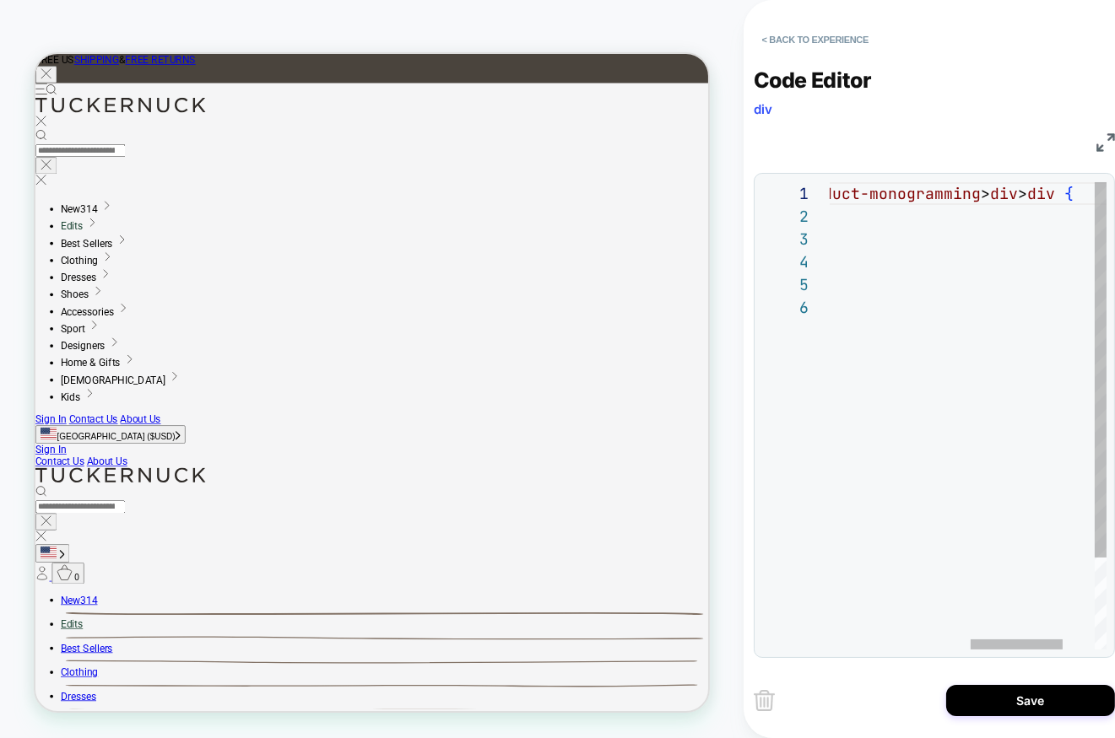
click at [0, 0] on div "[ id *=_ product ] product-component > div > div > product-monogramming > div >…" at bounding box center [0, 0] width 0 height 0
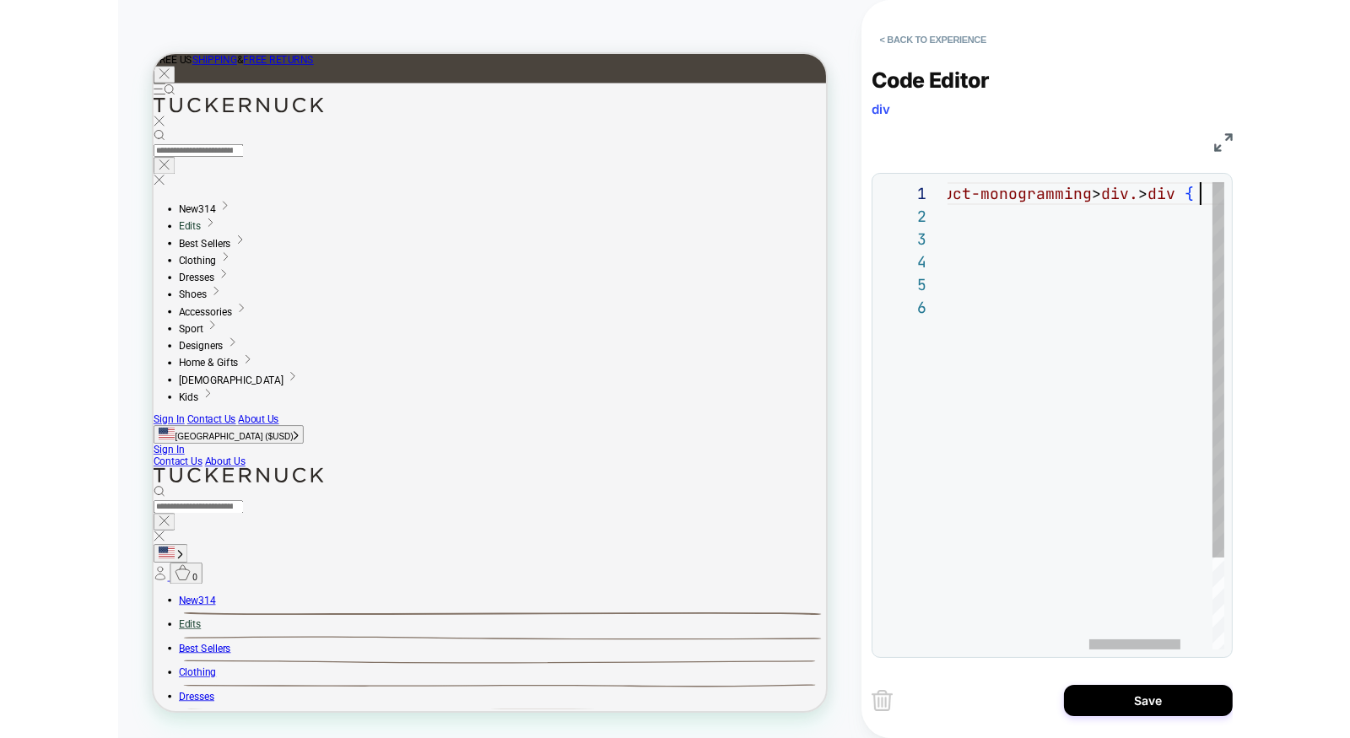
scroll to position [0, 711]
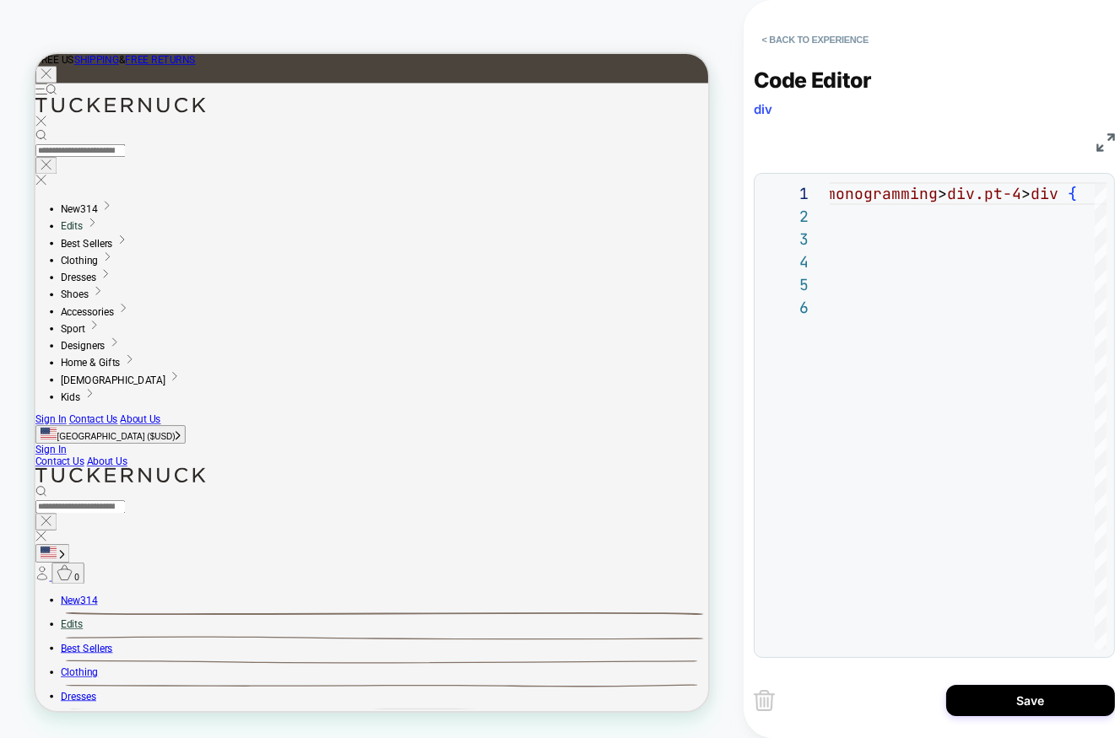
type textarea "**********"
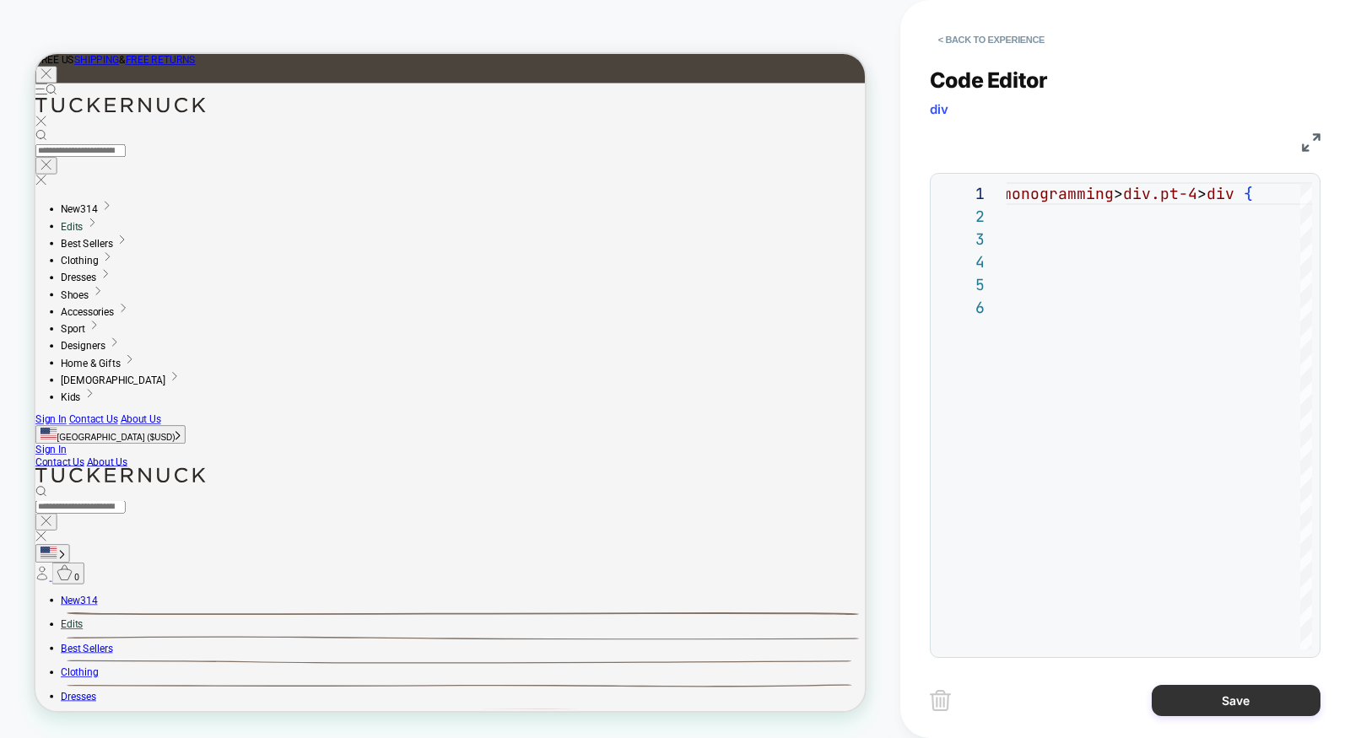
click at [1230, 700] on button "Save" at bounding box center [1236, 700] width 169 height 31
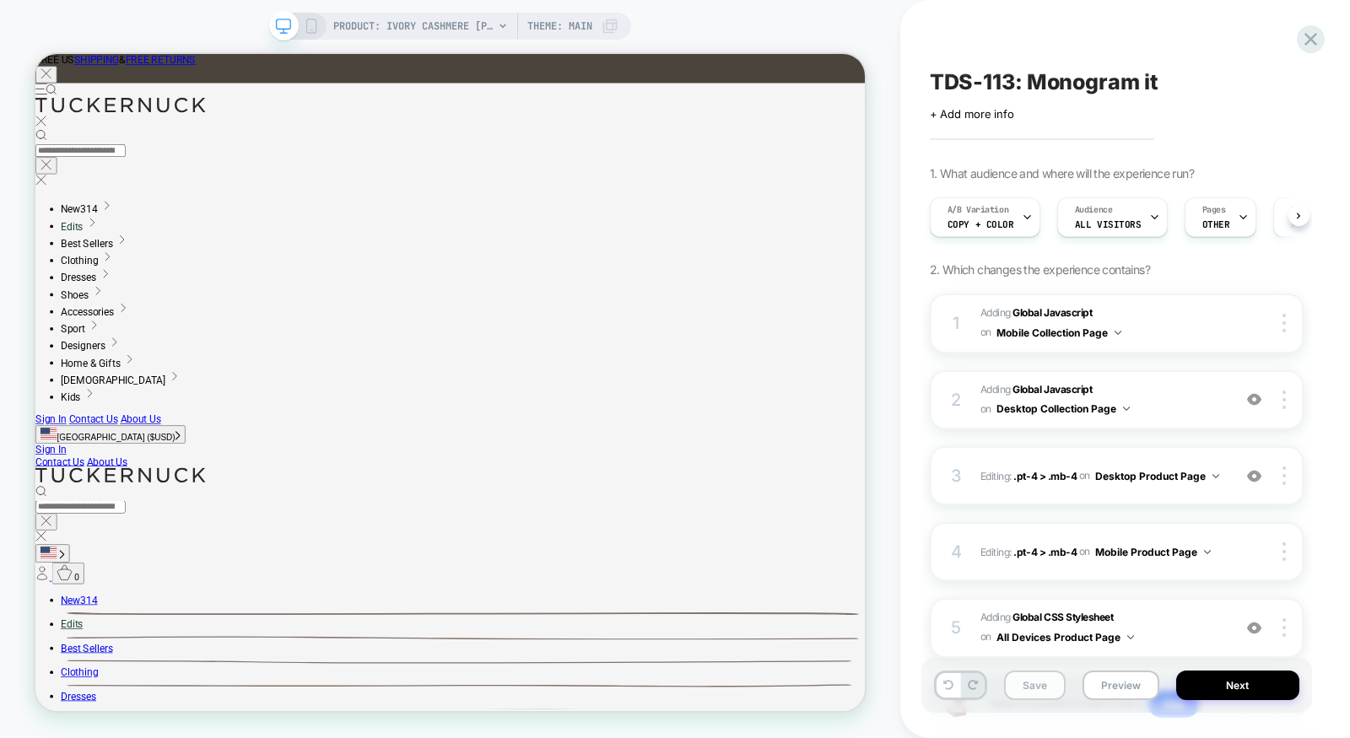
scroll to position [0, 1]
click at [1026, 684] on button "Save" at bounding box center [1035, 686] width 62 height 30
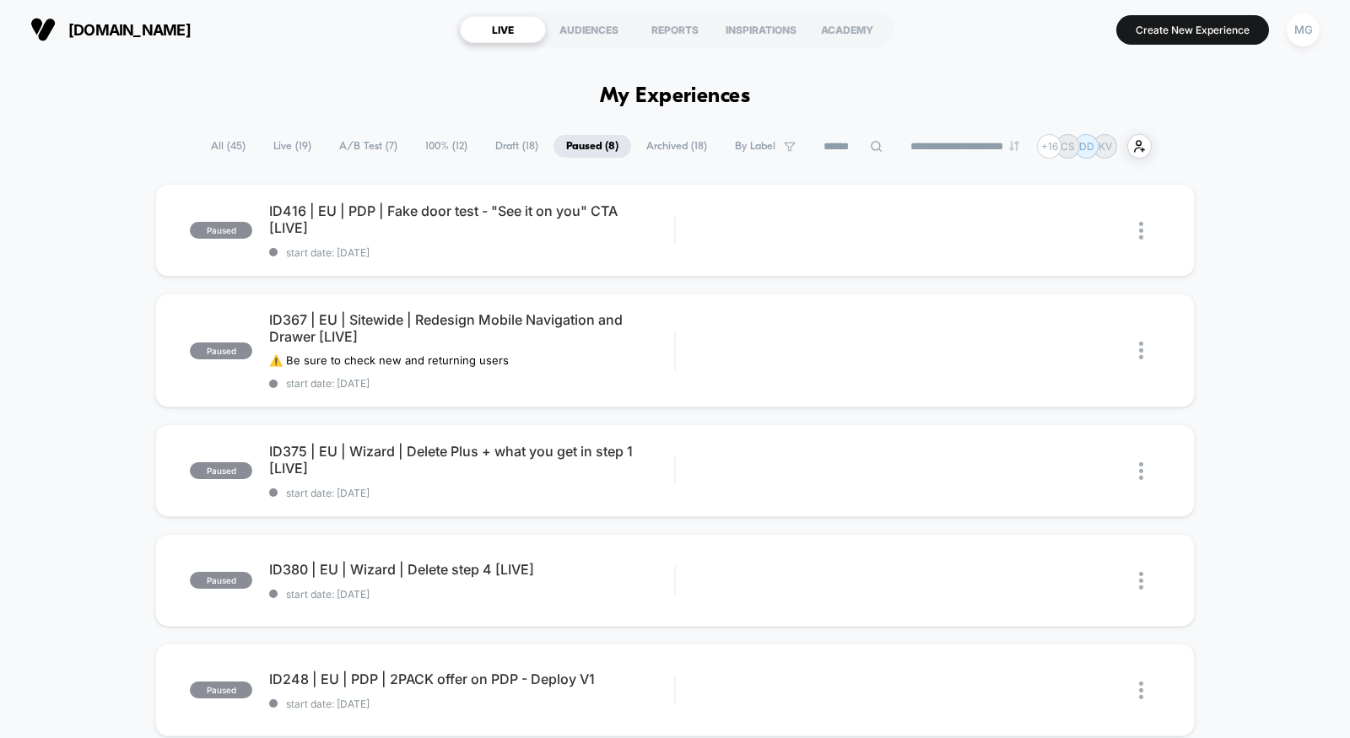
click at [371, 149] on span "A/B Test ( 7 )" at bounding box center [369, 146] width 84 height 23
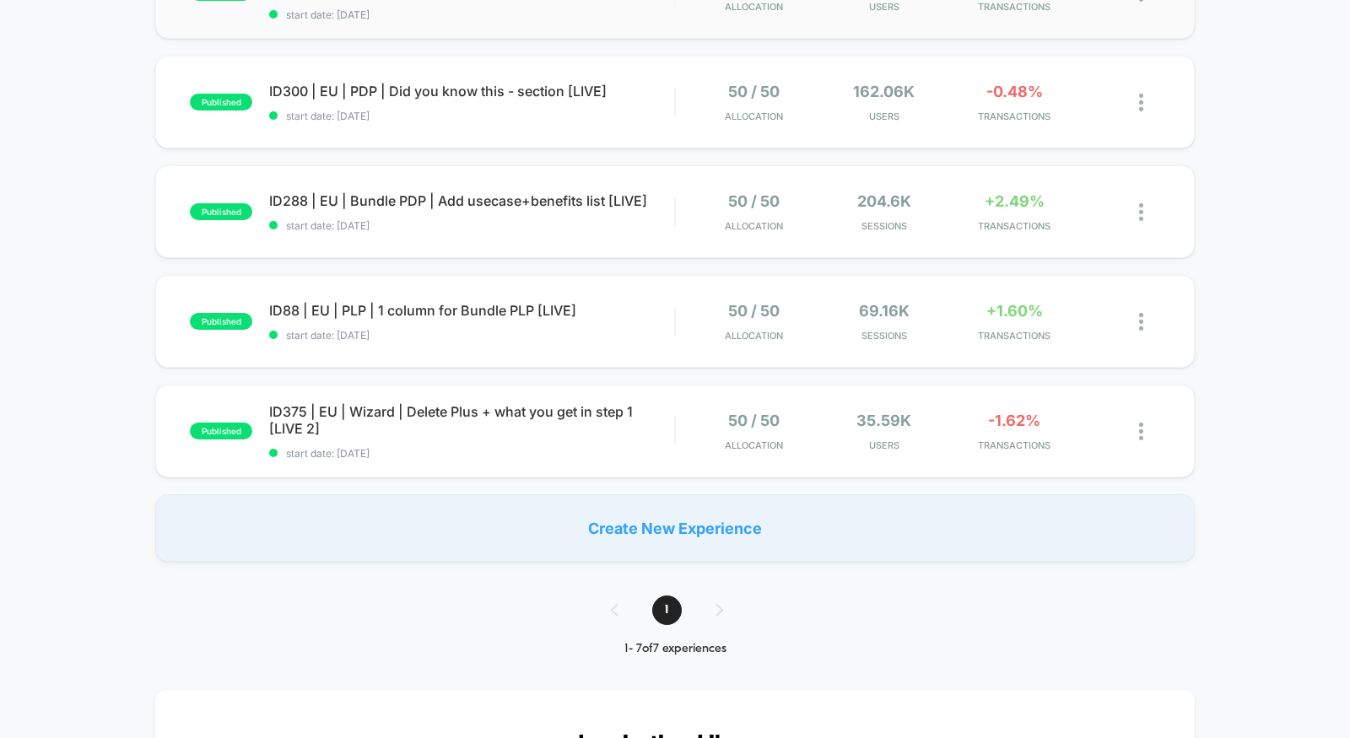
scroll to position [604, 0]
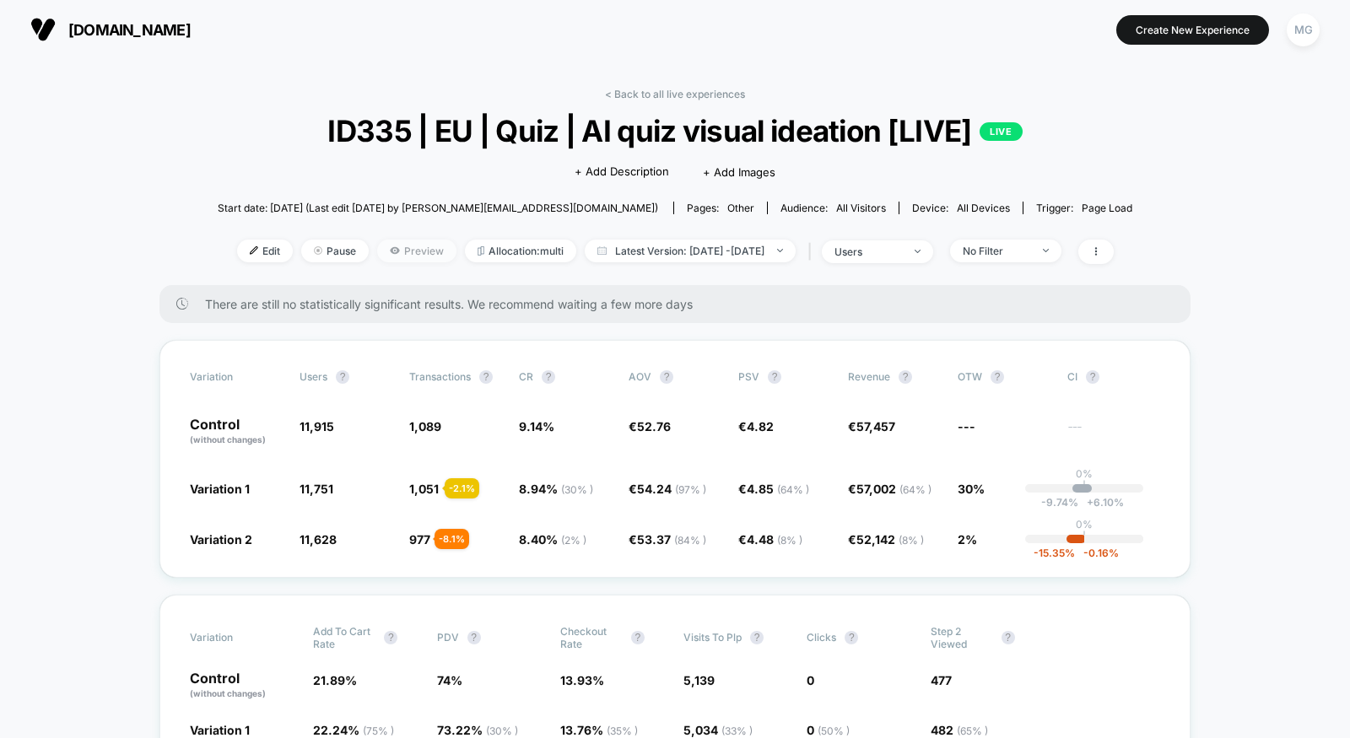
click at [396, 248] on span "Preview" at bounding box center [416, 251] width 79 height 23
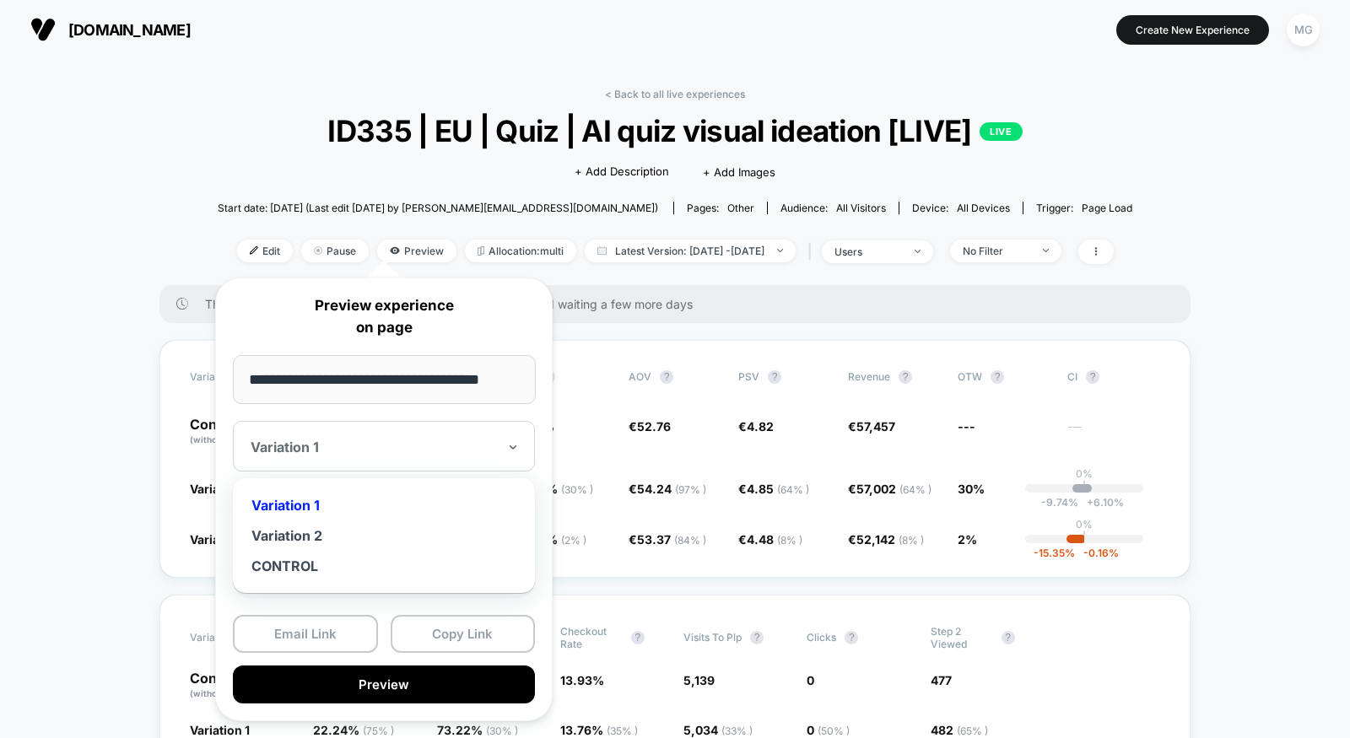
click at [416, 439] on div at bounding box center [374, 447] width 246 height 17
click at [368, 533] on div "Variation 2" at bounding box center [383, 536] width 285 height 30
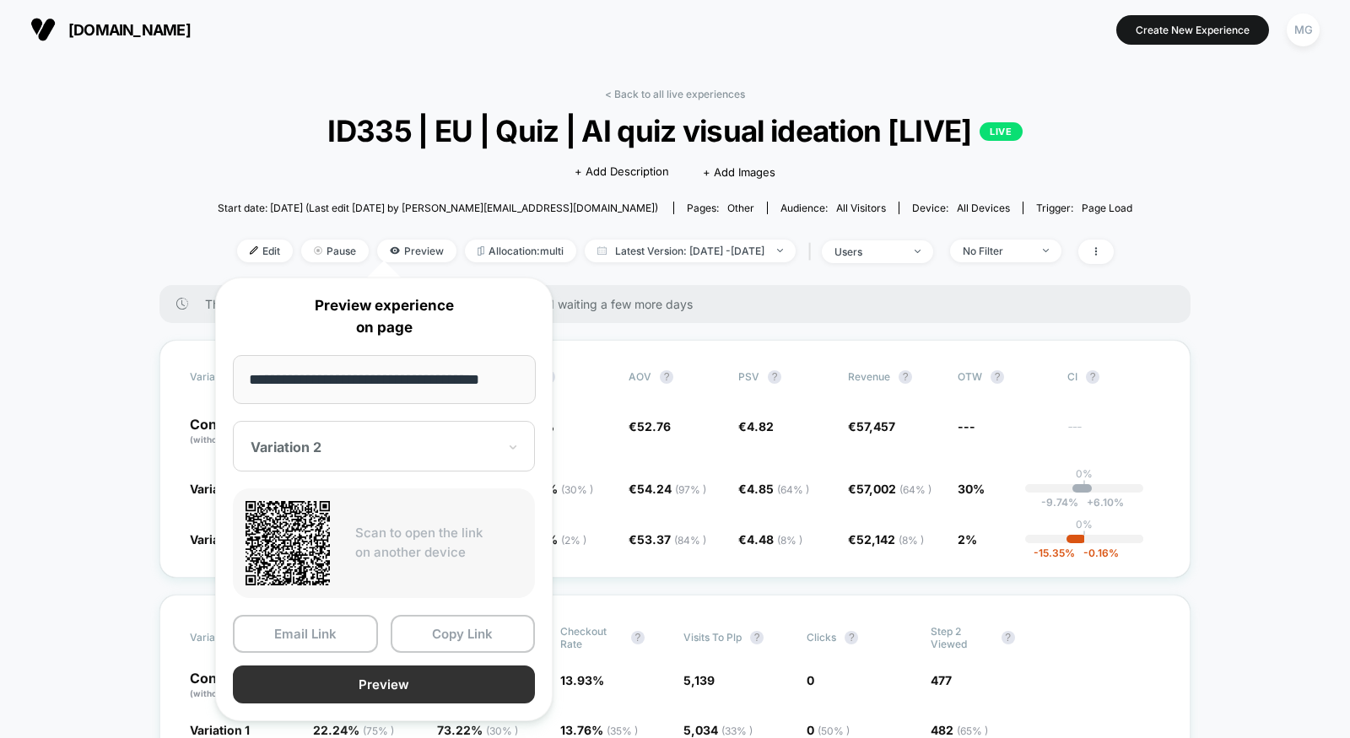
click at [385, 686] on button "Preview" at bounding box center [384, 685] width 302 height 38
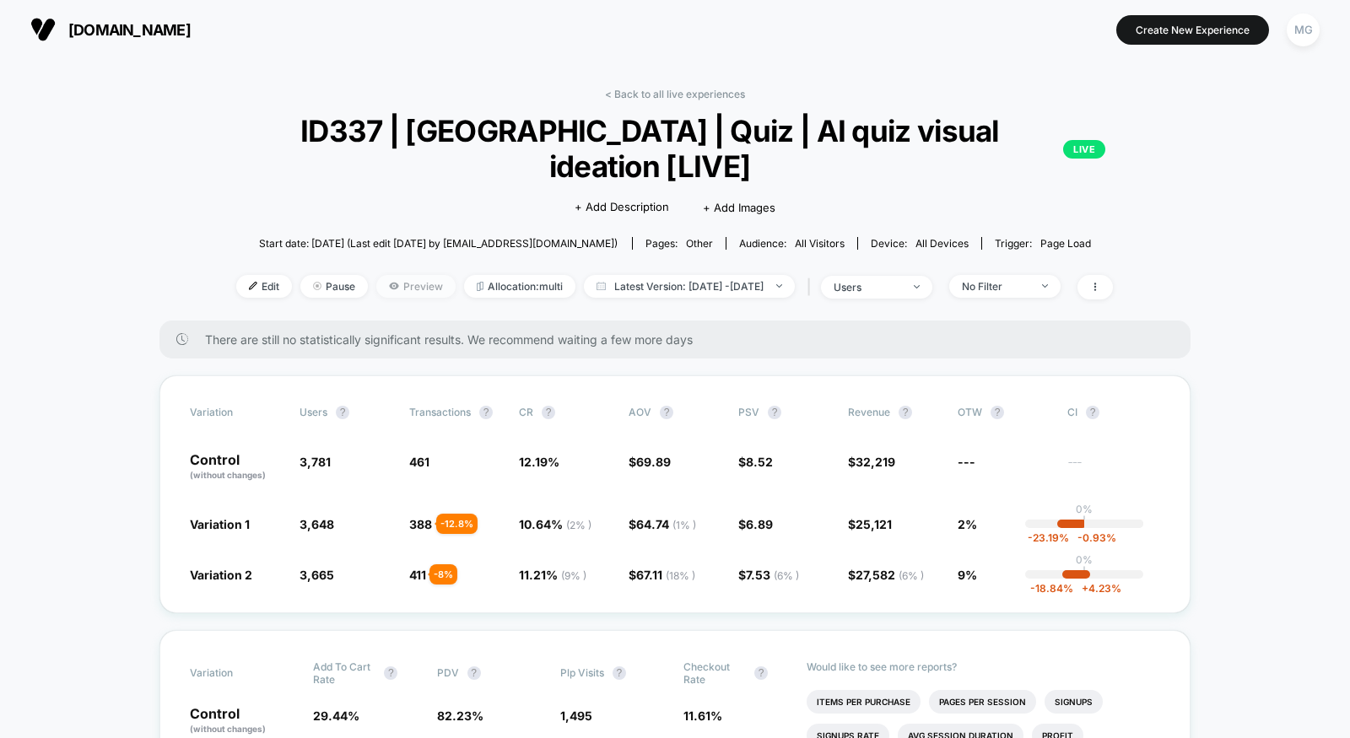
click at [378, 275] on span "Preview" at bounding box center [415, 286] width 79 height 23
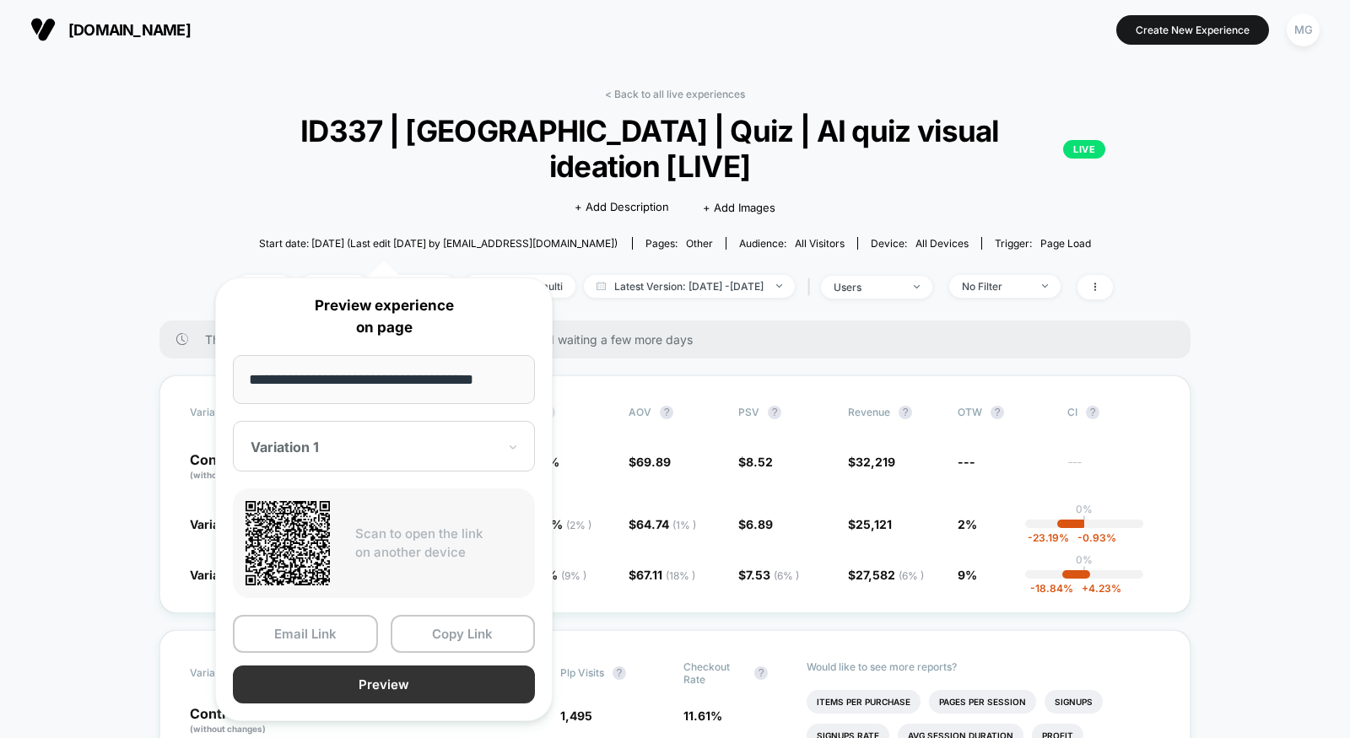
click at [349, 692] on button "Preview" at bounding box center [384, 685] width 302 height 38
